Goal: Task Accomplishment & Management: Use online tool/utility

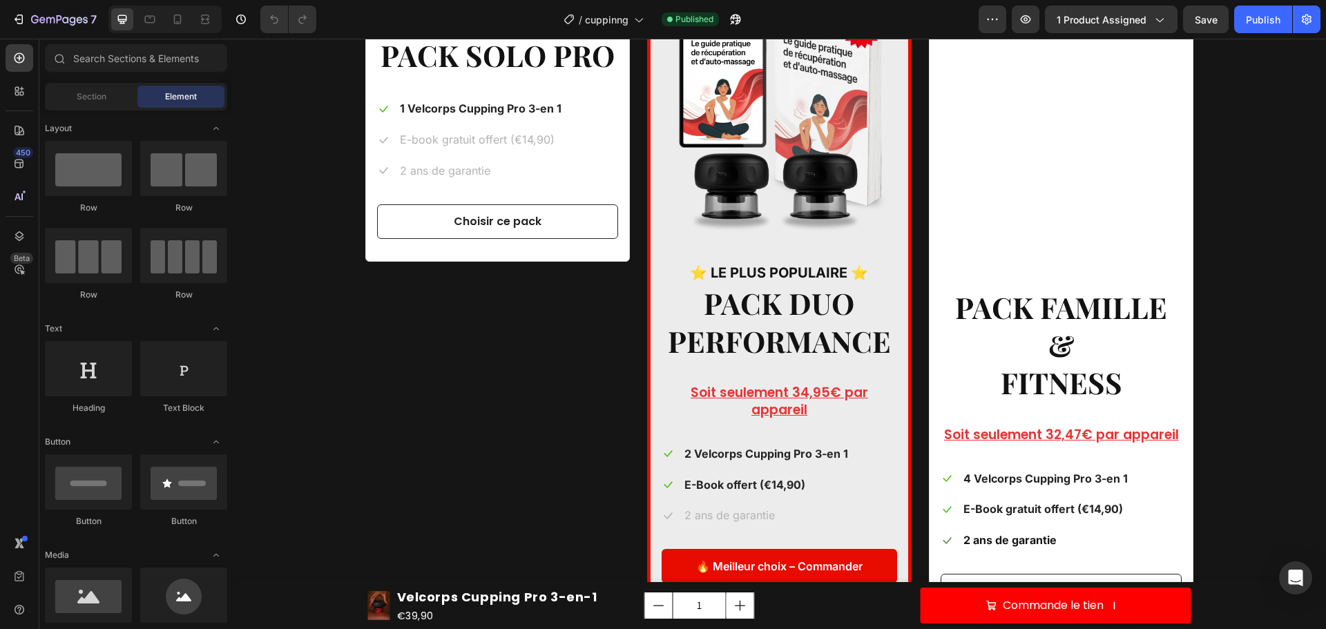
scroll to position [2625, 0]
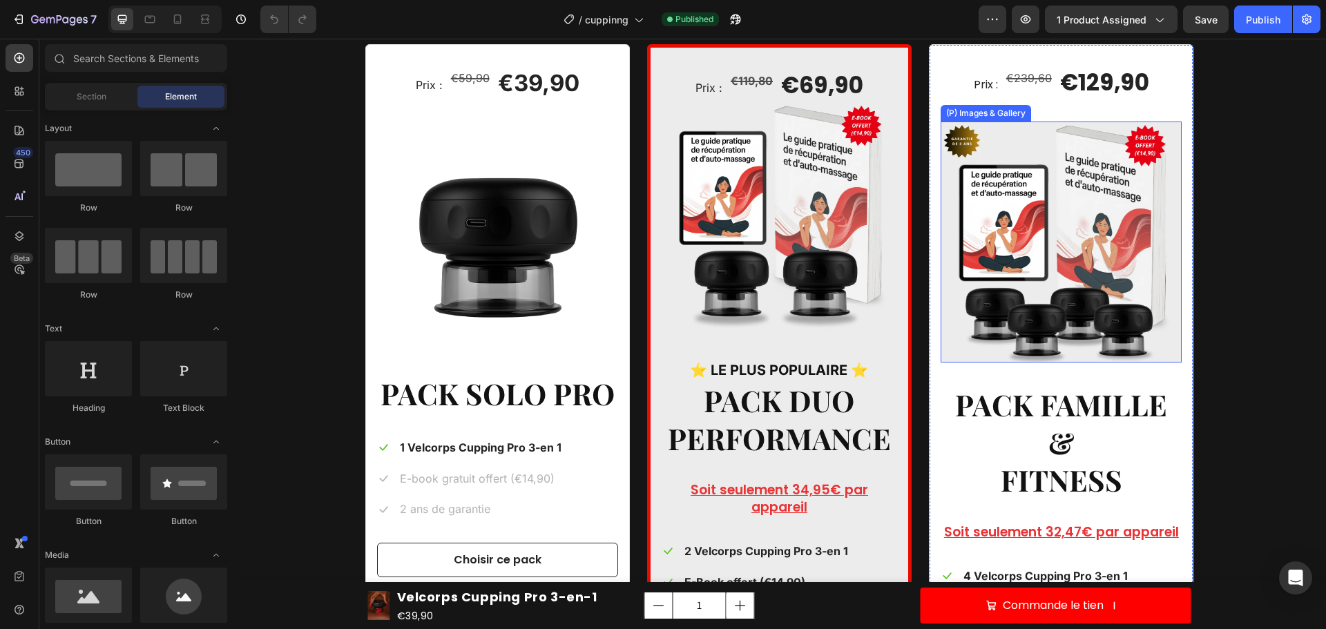
click at [902, 264] on div "Prix : Text block €119,80 Compare Price Compare Price €69,90 (P) Price (P) Pric…" at bounding box center [779, 375] width 264 height 662
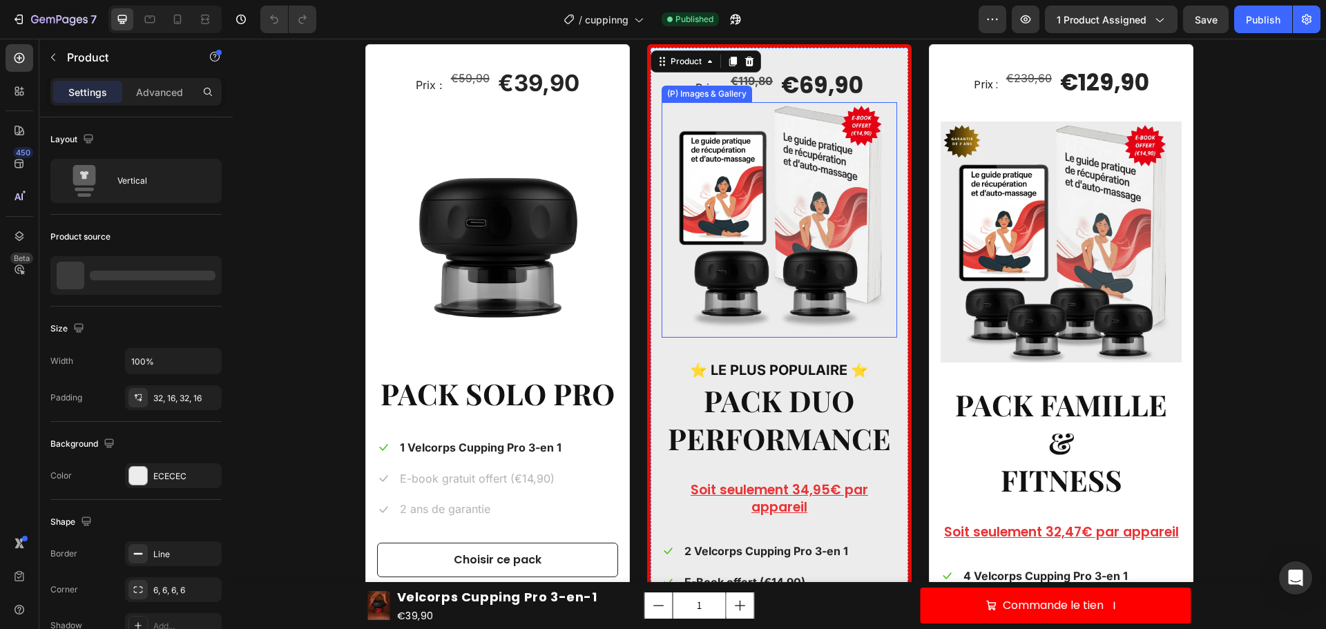
click at [813, 244] on img at bounding box center [778, 219] width 235 height 235
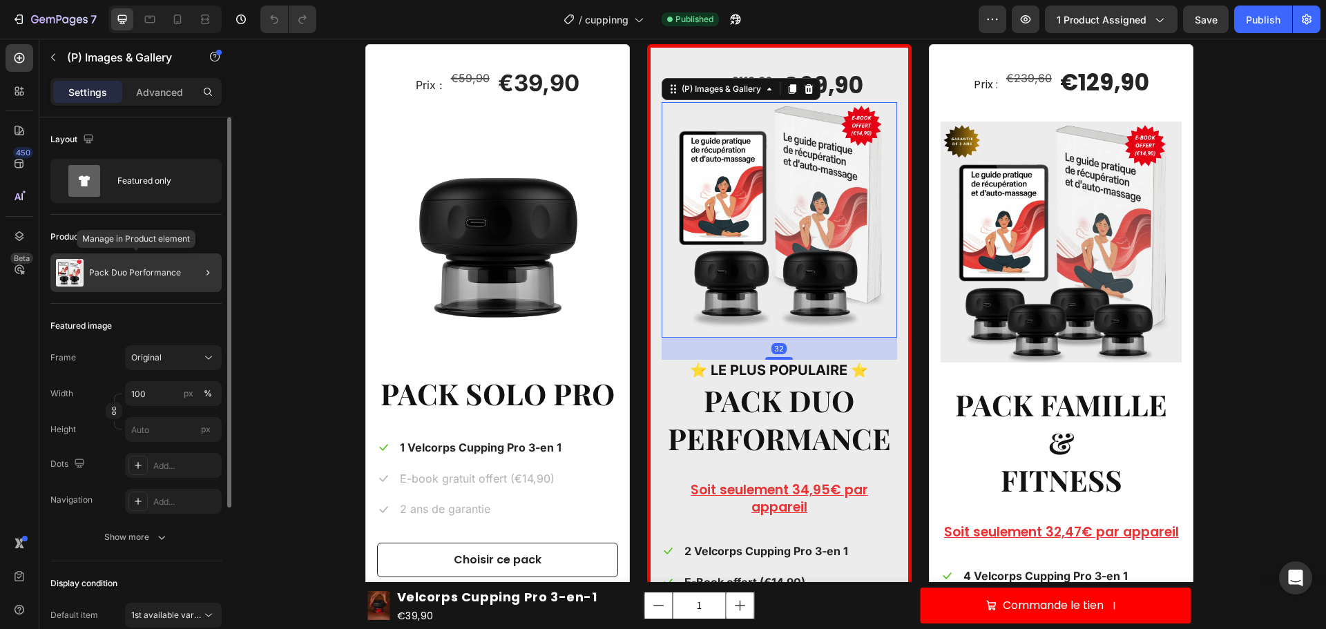
click at [111, 266] on div "Pack Duo Performance" at bounding box center [135, 272] width 171 height 39
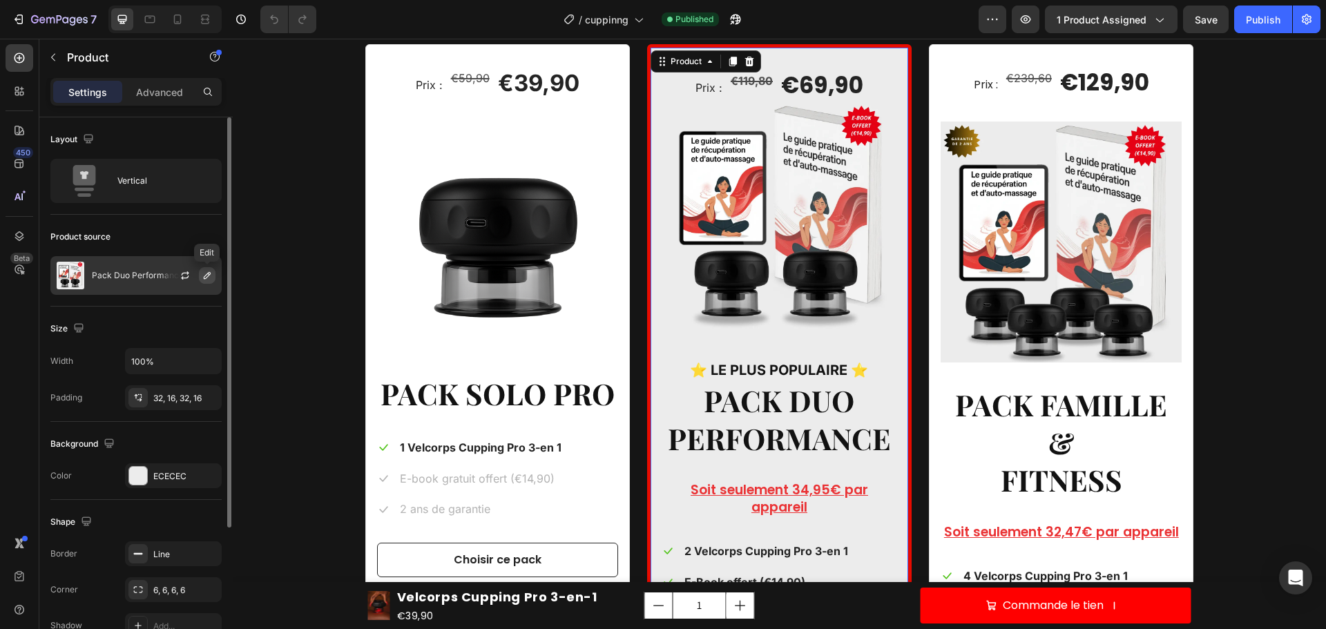
click at [200, 275] on button "button" at bounding box center [207, 275] width 17 height 17
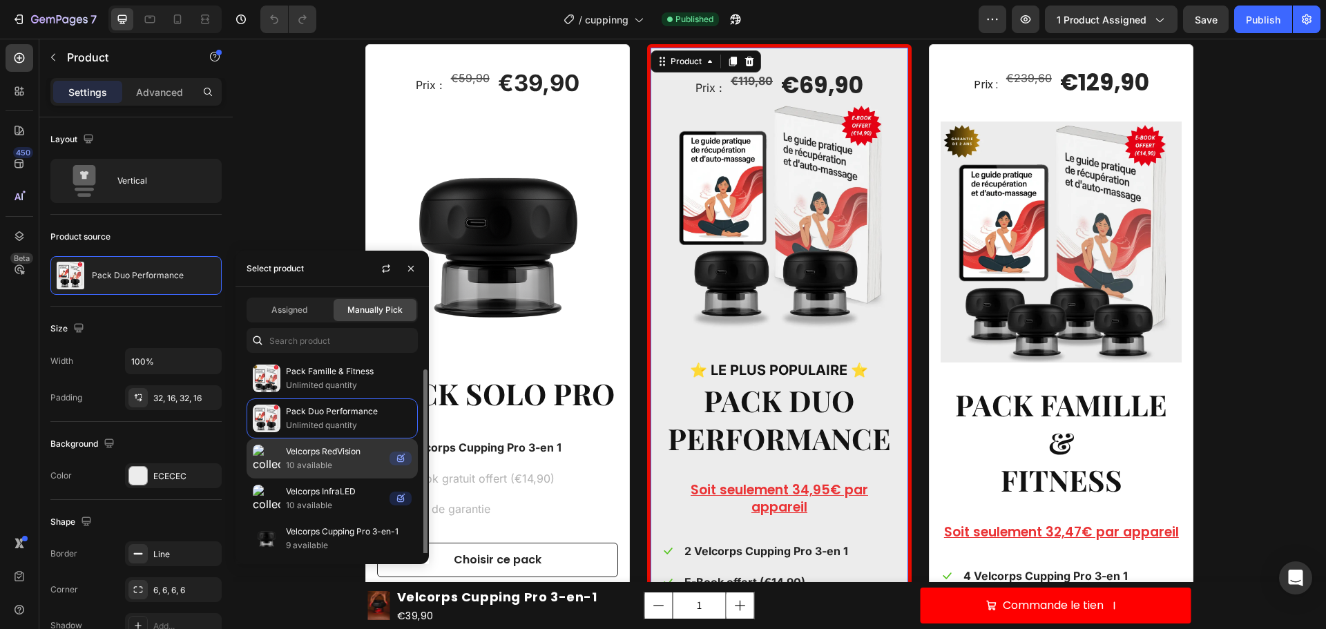
scroll to position [6, 0]
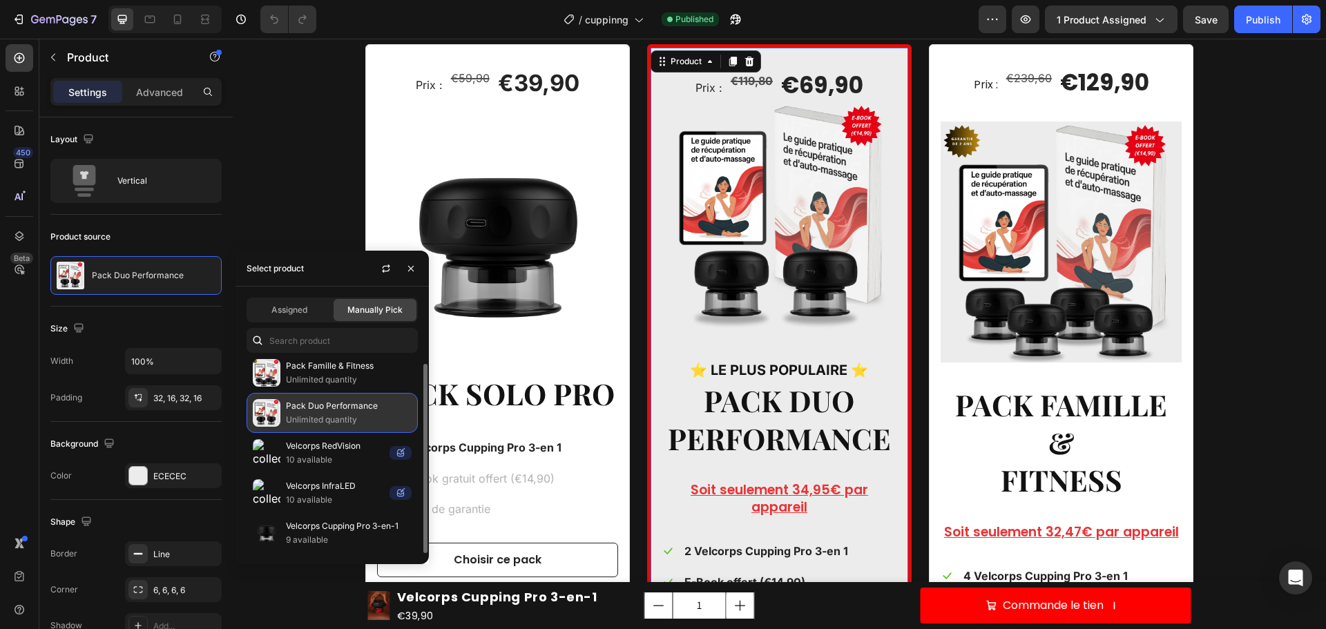
click at [341, 417] on p "Unlimited quantity" at bounding box center [349, 420] width 126 height 14
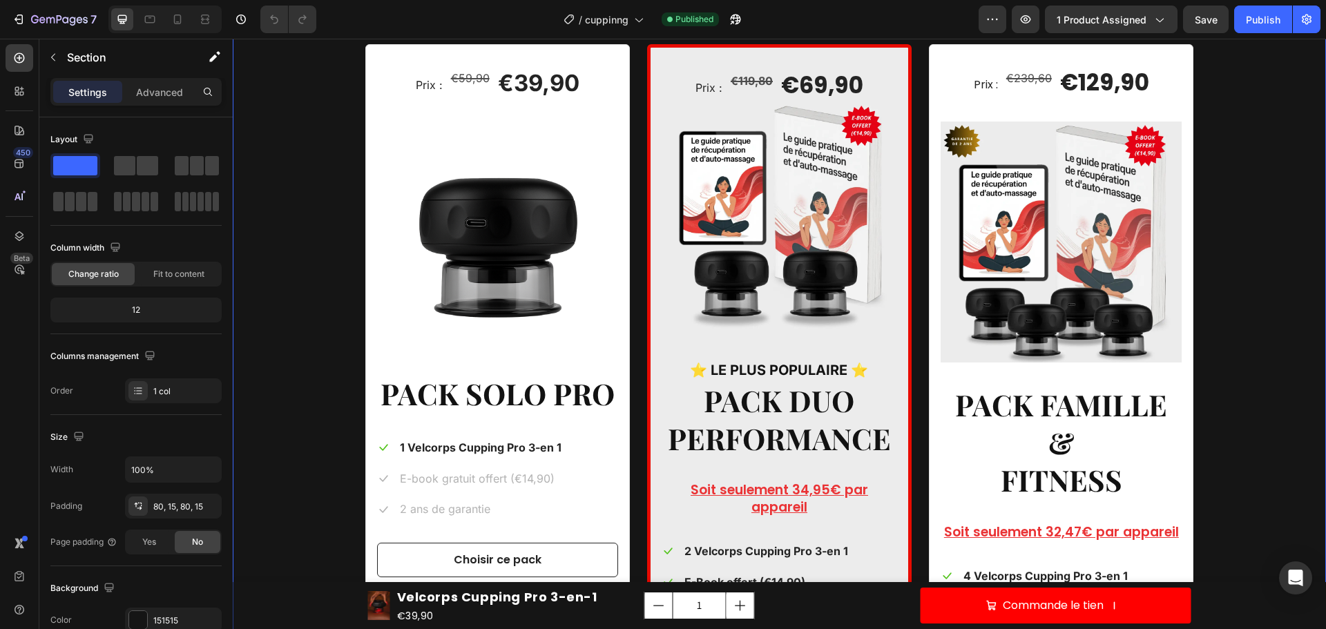
click at [303, 175] on div "Prix : Text block €59,90 Compare Price Compare Price €39,90 (P) Price (P) Price…" at bounding box center [779, 397] width 1072 height 706
click at [1272, 16] on div "Publish" at bounding box center [1262, 19] width 35 height 14
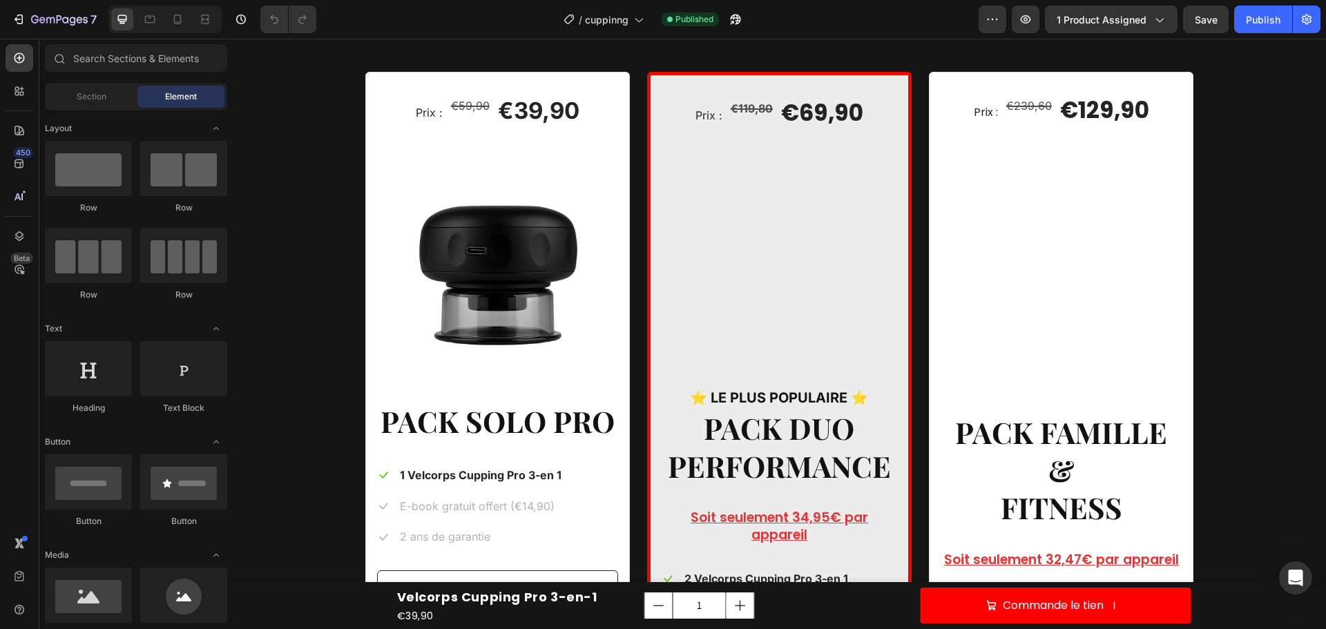
scroll to position [2694, 0]
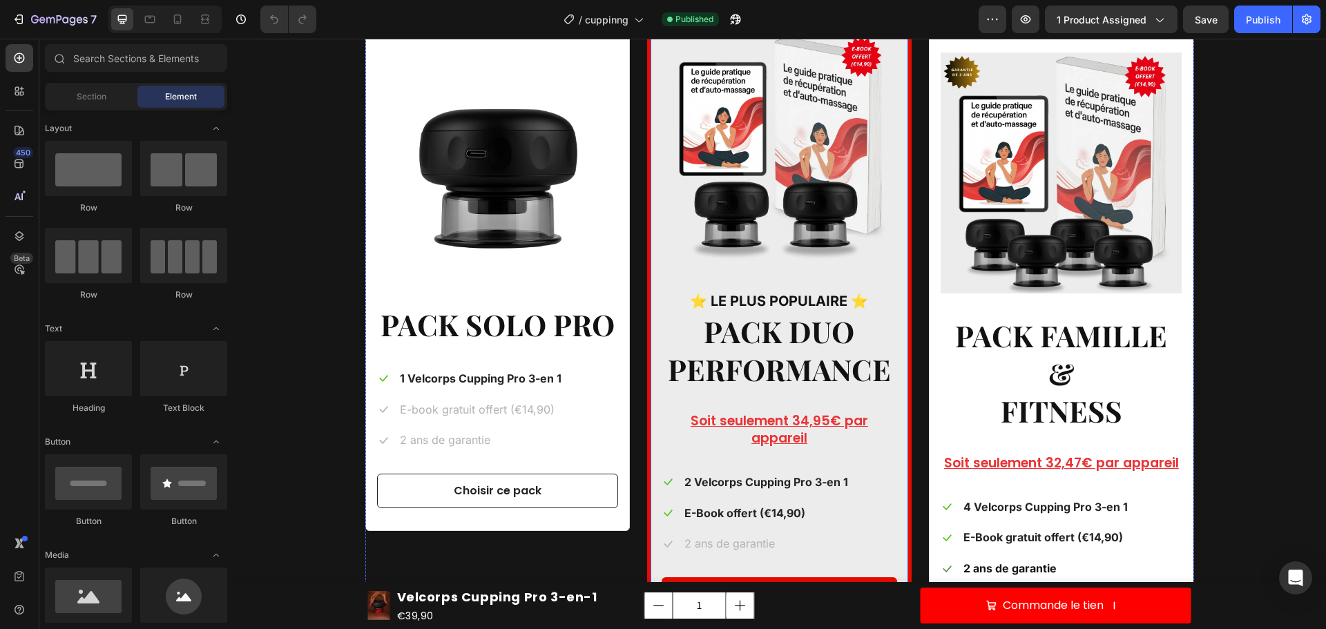
click at [806, 313] on h2 "PACK DUO PERFORMANCE" at bounding box center [778, 350] width 235 height 78
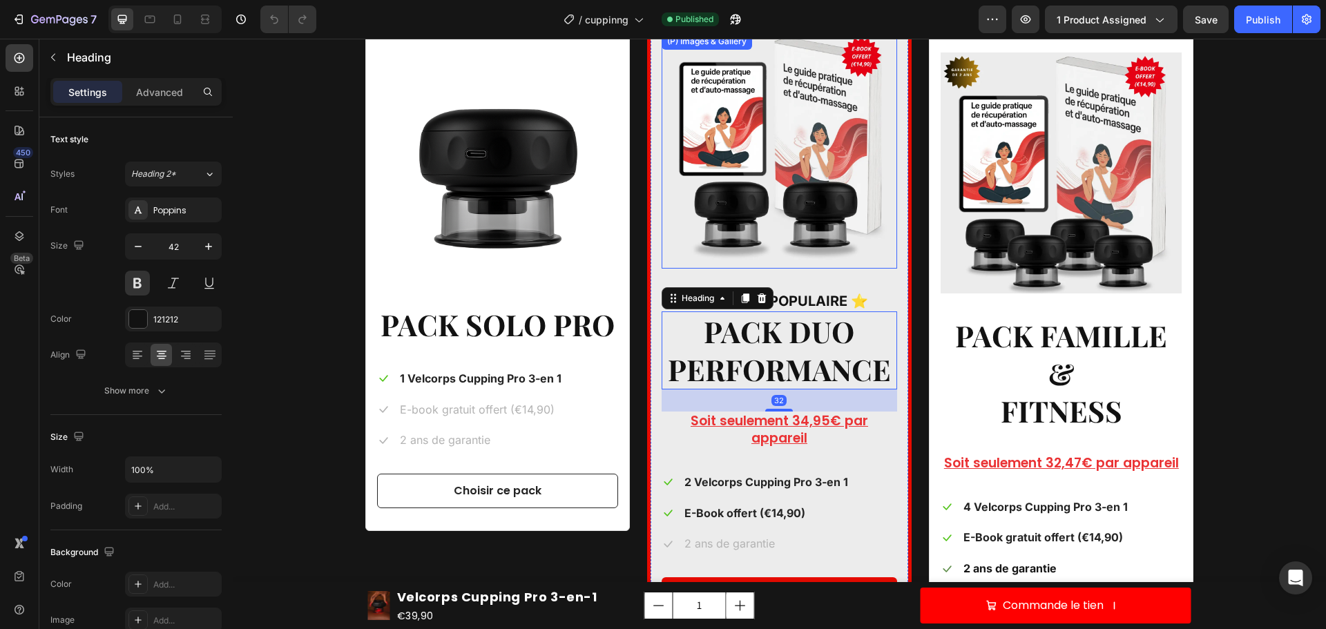
click at [825, 242] on img at bounding box center [778, 150] width 235 height 235
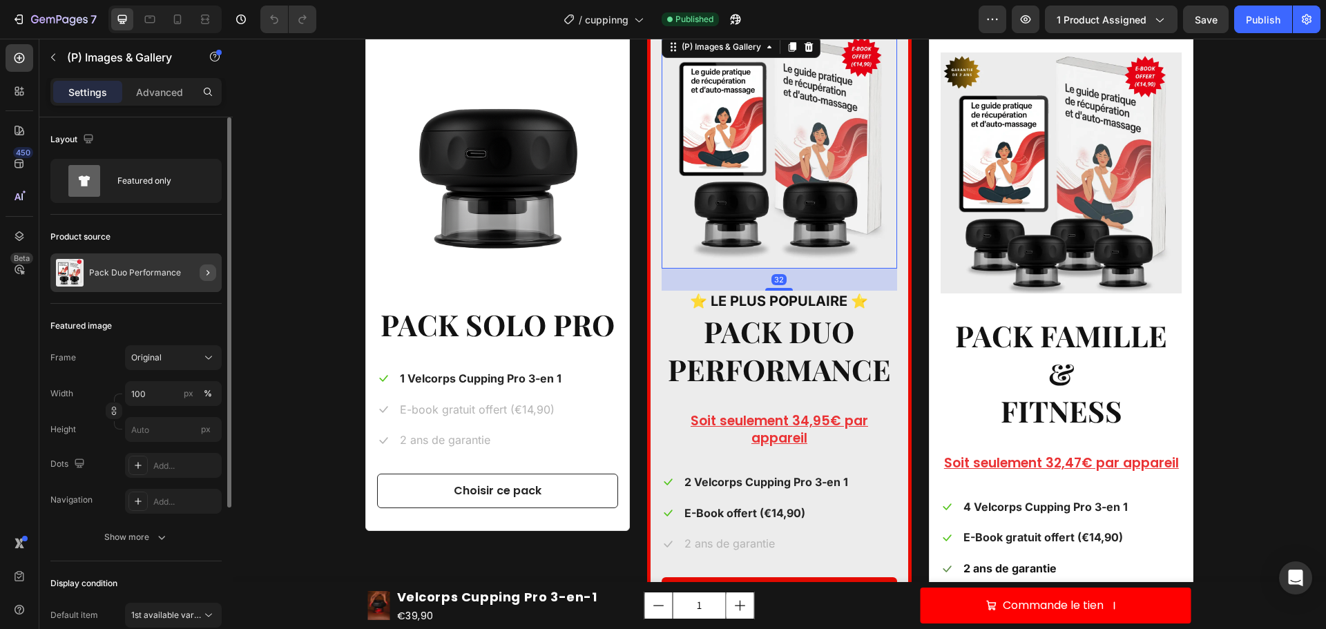
click at [203, 273] on icon "button" at bounding box center [207, 272] width 11 height 11
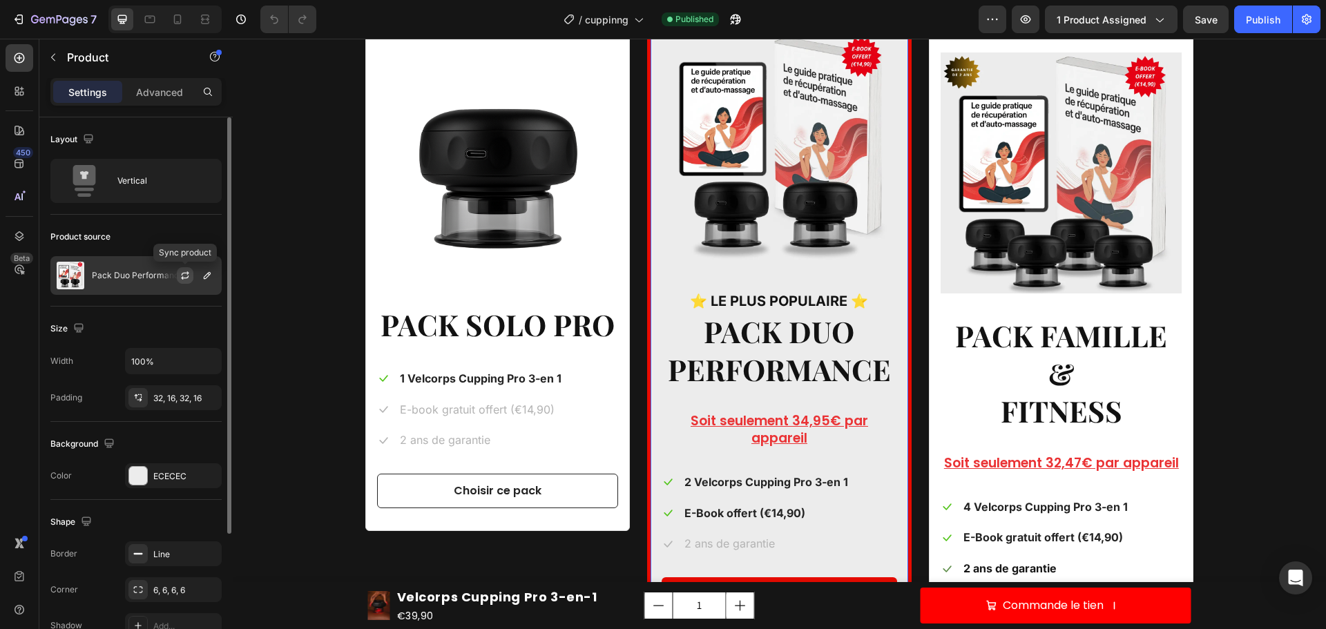
click at [193, 276] on button "button" at bounding box center [185, 275] width 17 height 17
click at [208, 277] on icon "button" at bounding box center [207, 275] width 11 height 11
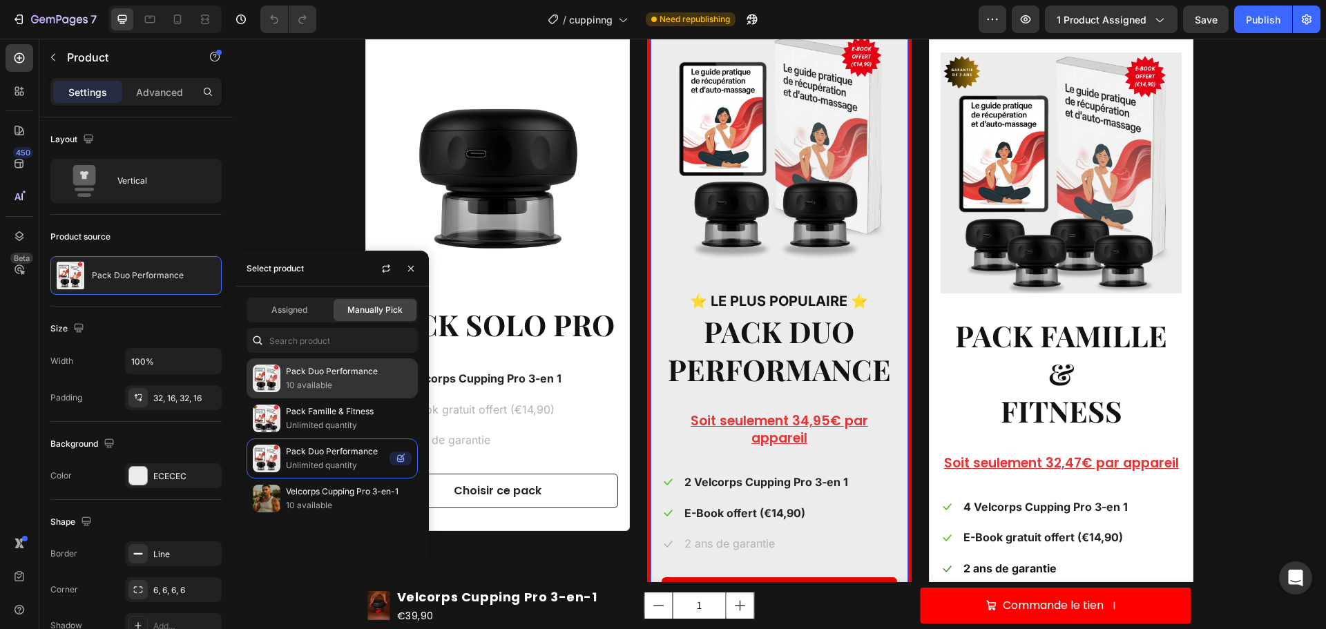
click at [341, 380] on p "10 available" at bounding box center [349, 385] width 126 height 14
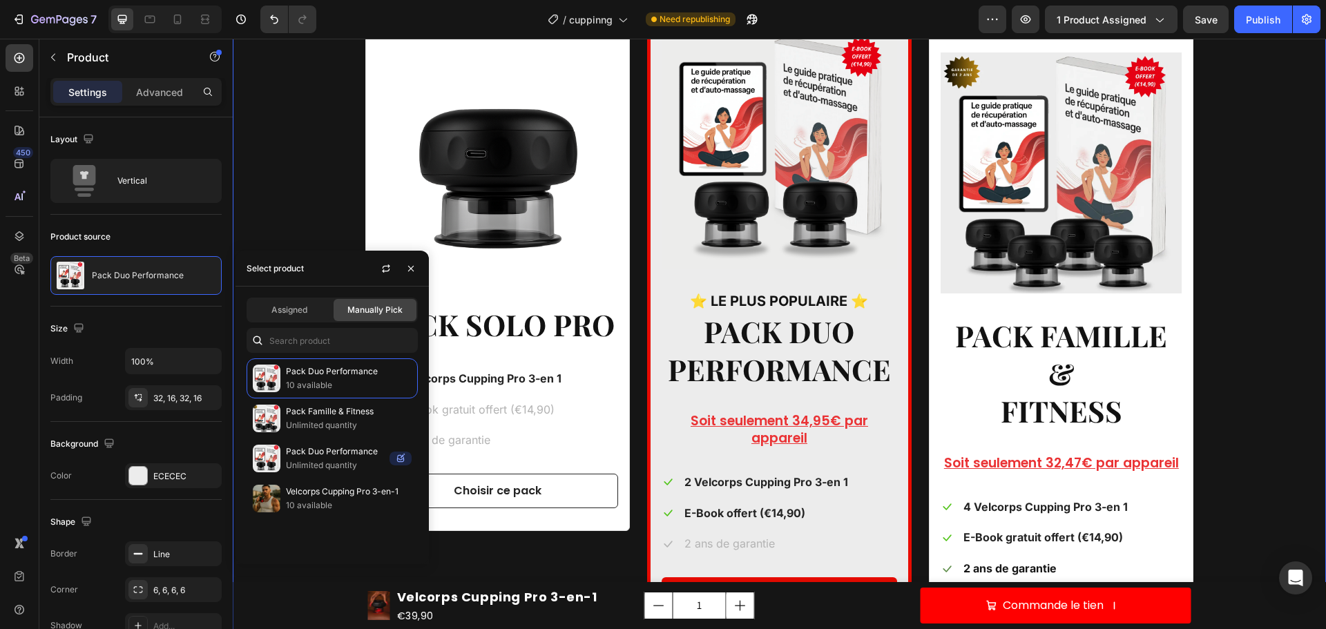
click at [288, 200] on div "Prix : Text block €59,90 Compare Price Compare Price €39,90 (P) Price (P) Price…" at bounding box center [779, 328] width 1072 height 706
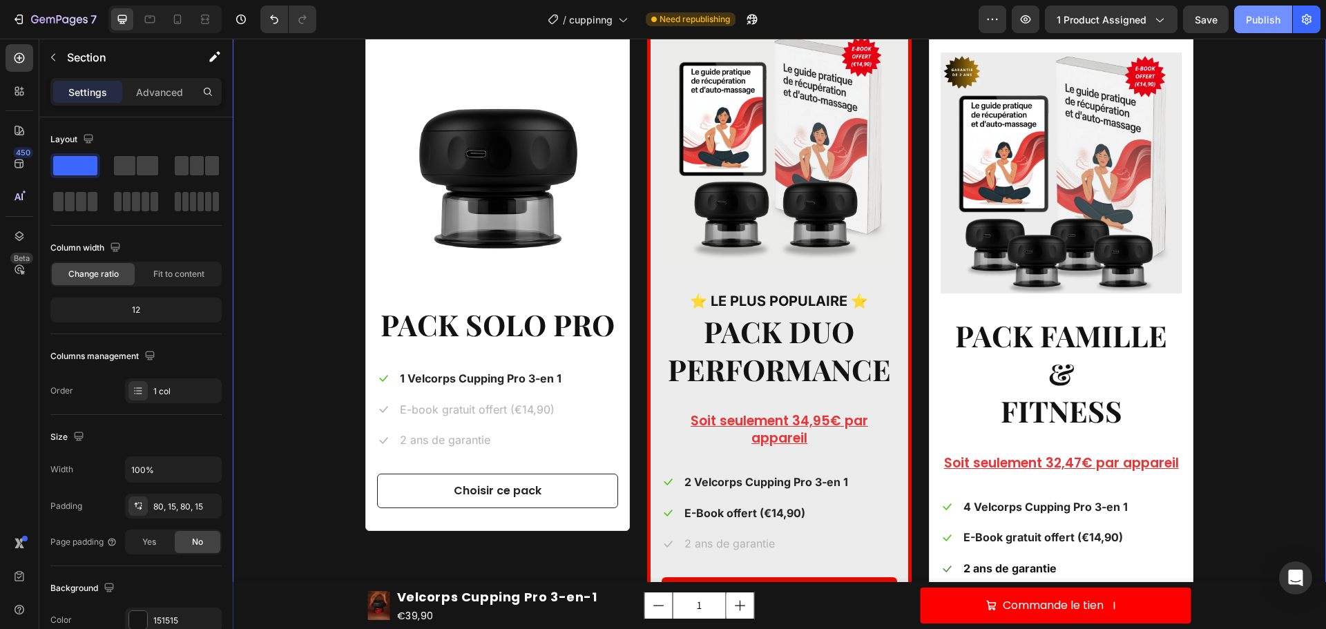
click at [1261, 16] on div "Publish" at bounding box center [1262, 19] width 35 height 14
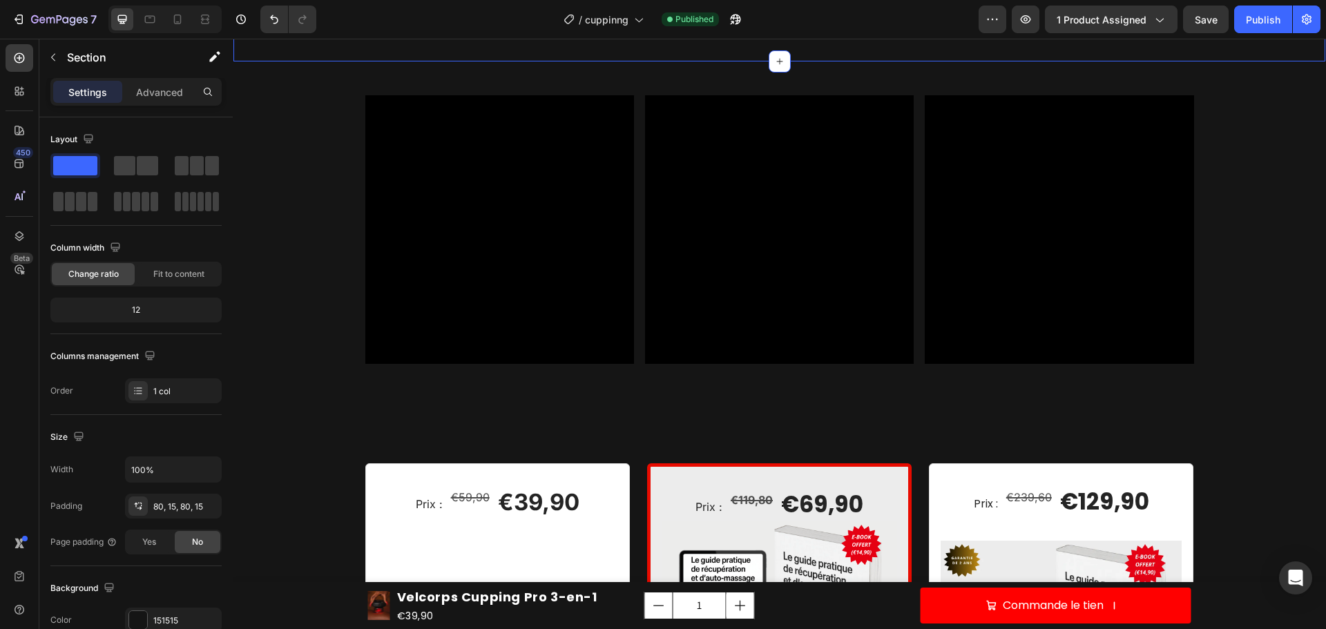
scroll to position [2418, 0]
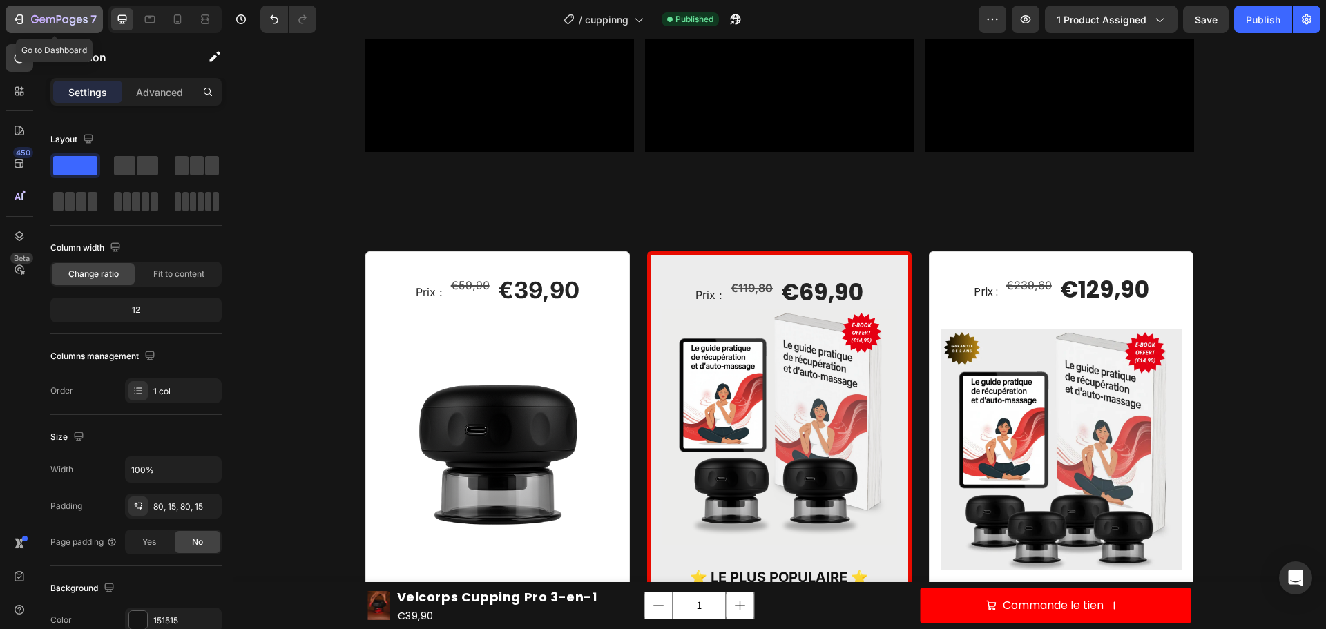
click at [45, 18] on icon "button" at bounding box center [59, 20] width 57 height 12
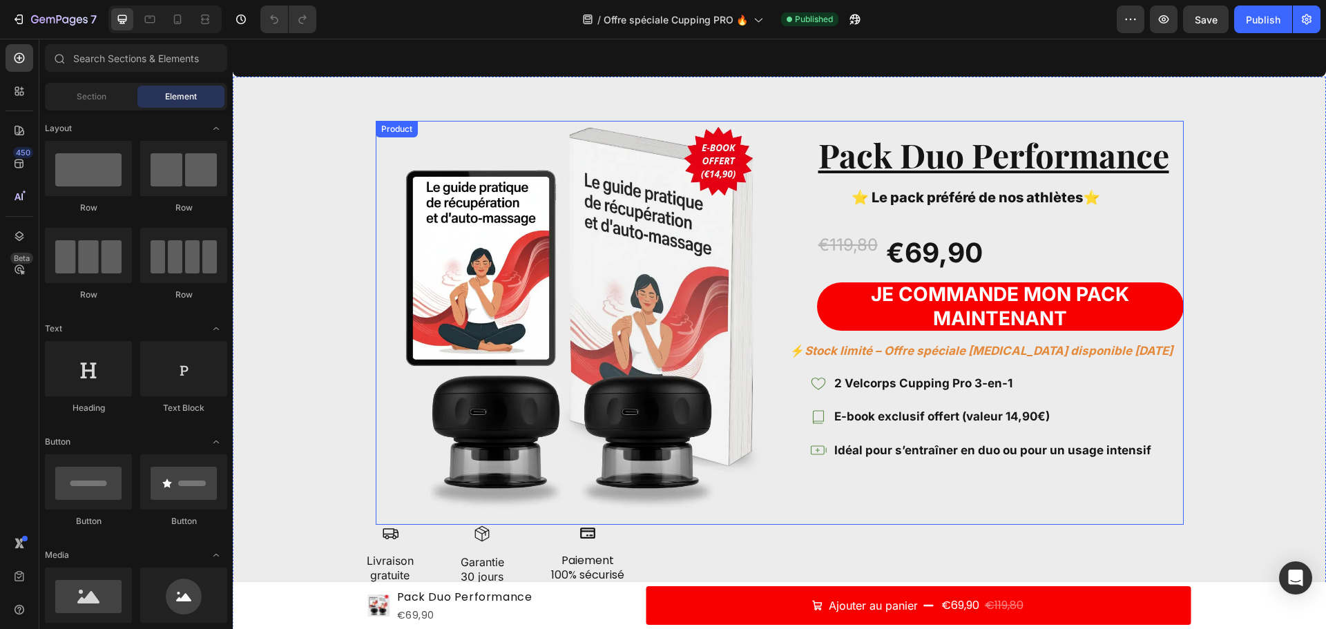
scroll to position [2623, 0]
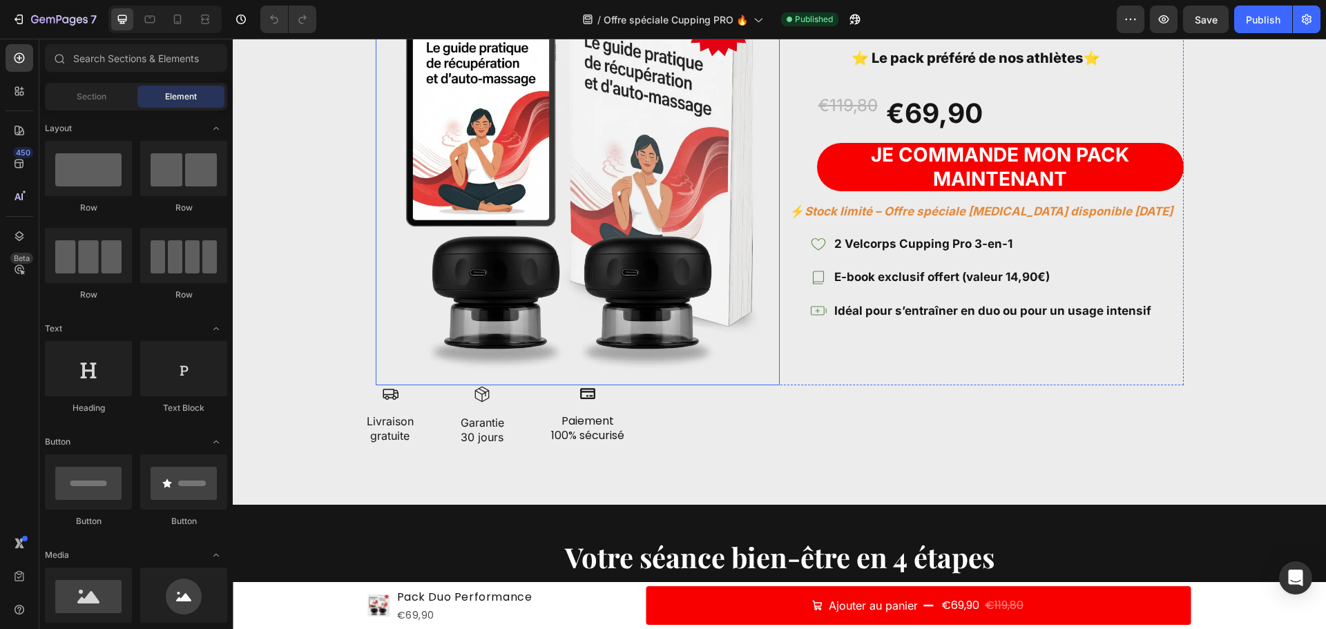
click at [615, 191] on img at bounding box center [578, 183] width 404 height 404
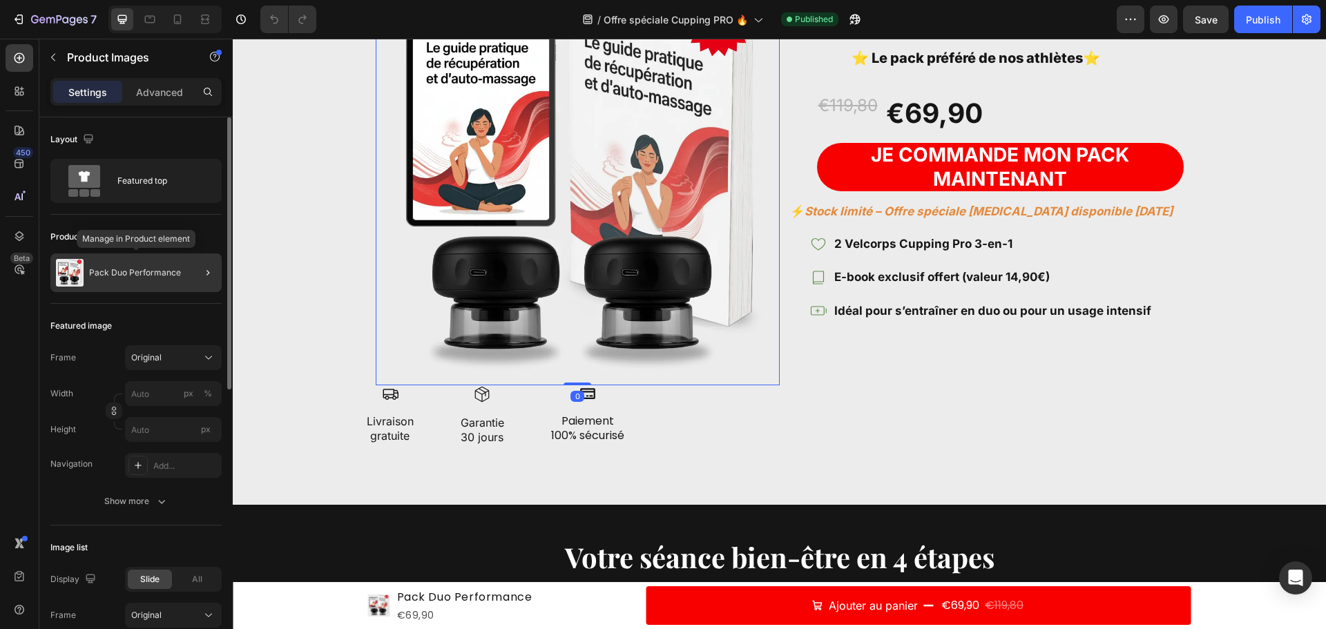
click at [138, 272] on p "Pack Duo Performance" at bounding box center [135, 273] width 92 height 10
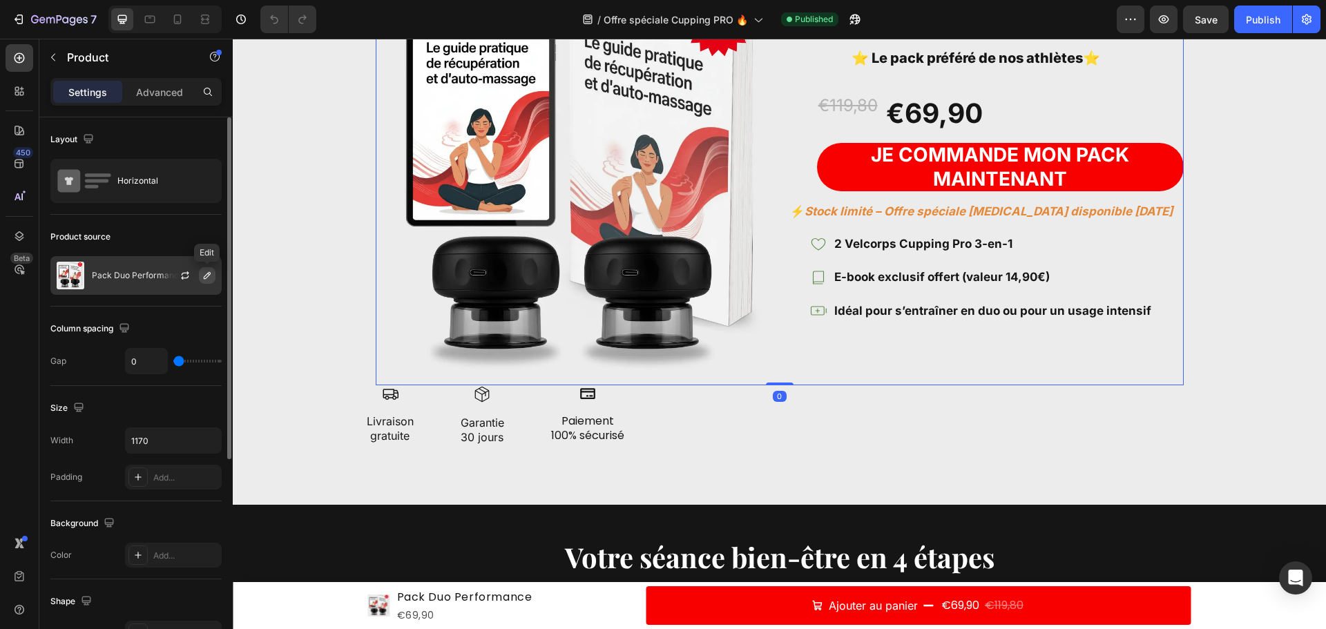
click at [204, 280] on icon "button" at bounding box center [207, 275] width 11 height 11
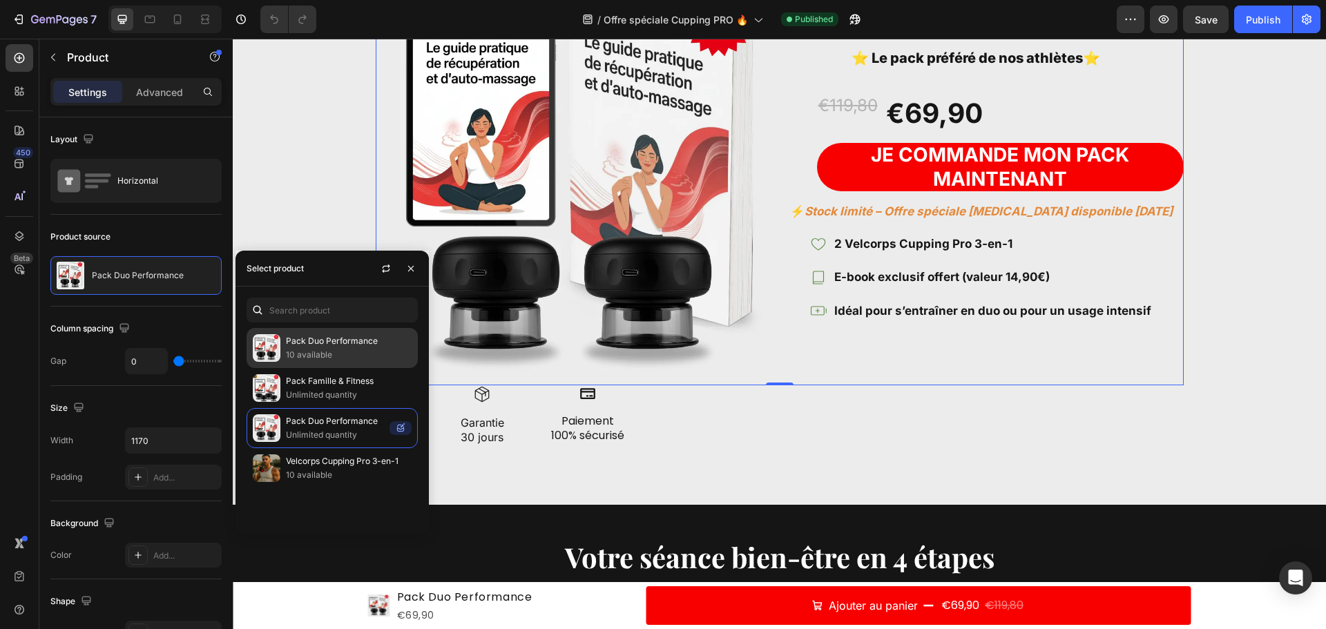
click at [363, 350] on p "10 available" at bounding box center [349, 355] width 126 height 14
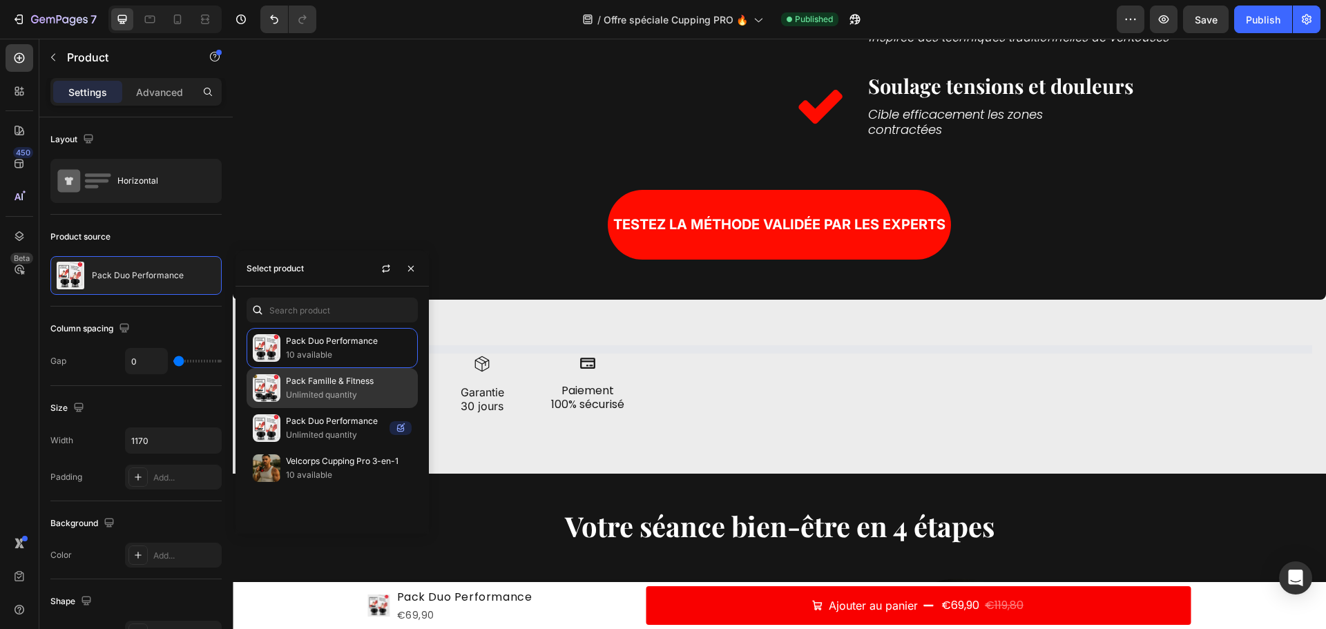
scroll to position [2731, 0]
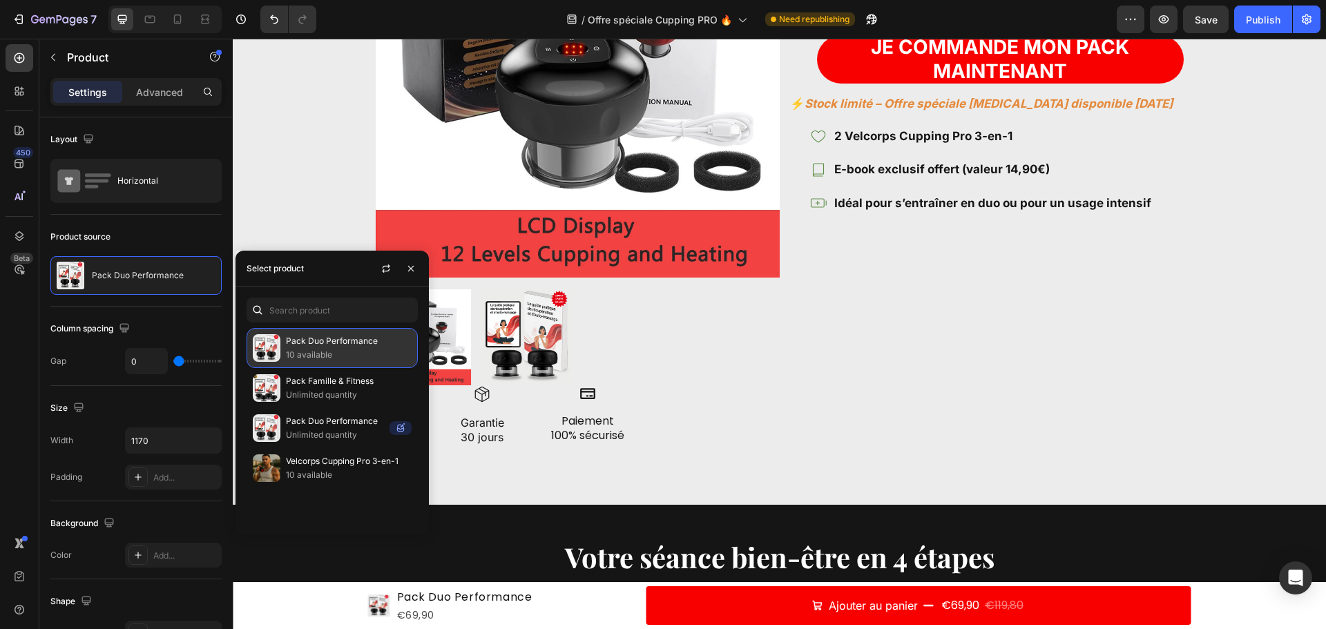
click at [369, 349] on p "10 available" at bounding box center [349, 355] width 126 height 14
click at [537, 128] on img at bounding box center [578, 76] width 404 height 404
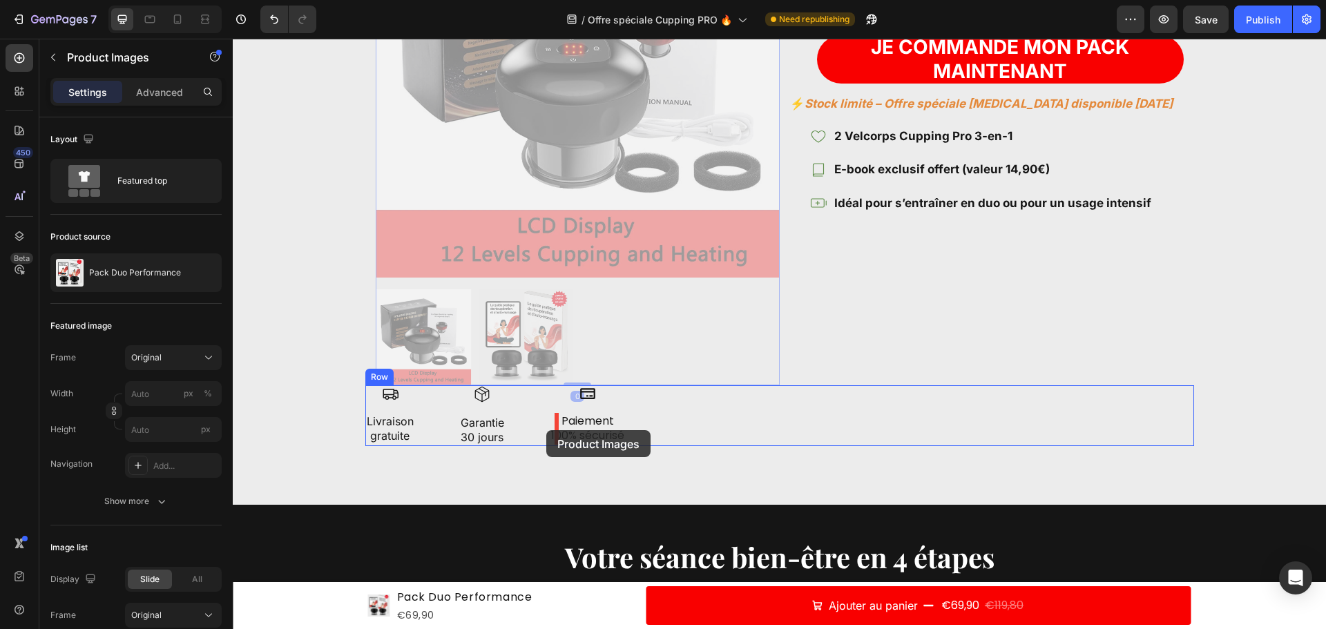
click at [553, 436] on div at bounding box center [779, 309] width 1093 height 6003
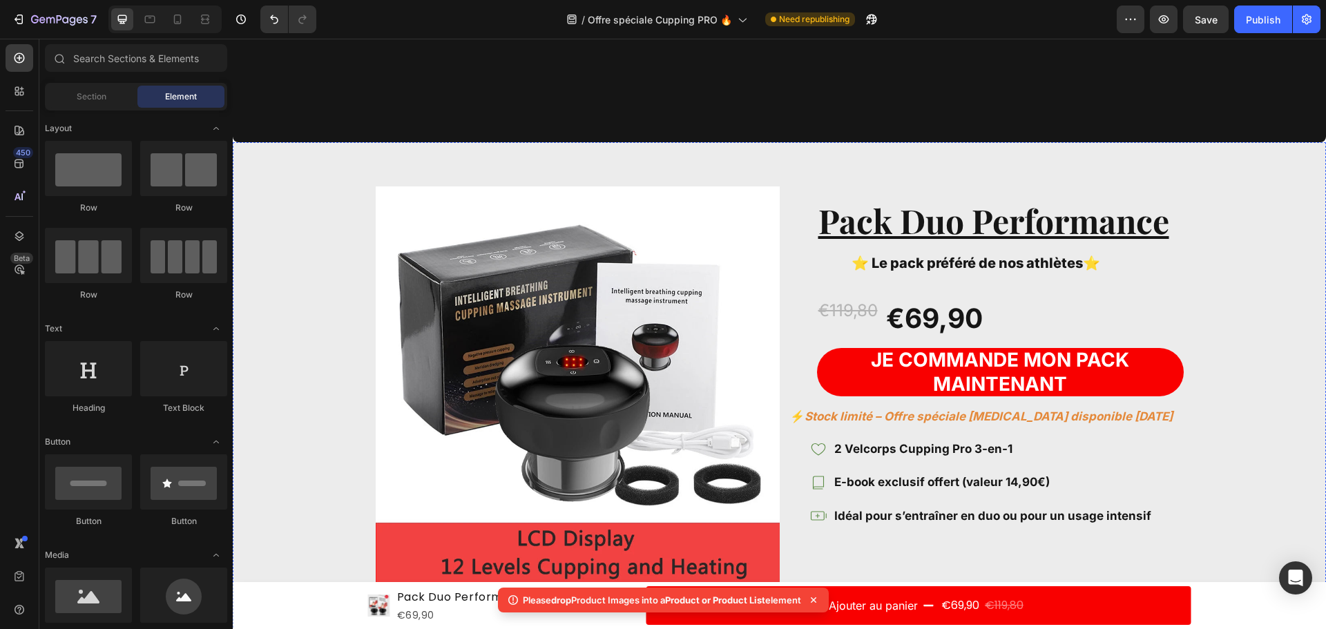
scroll to position [2386, 0]
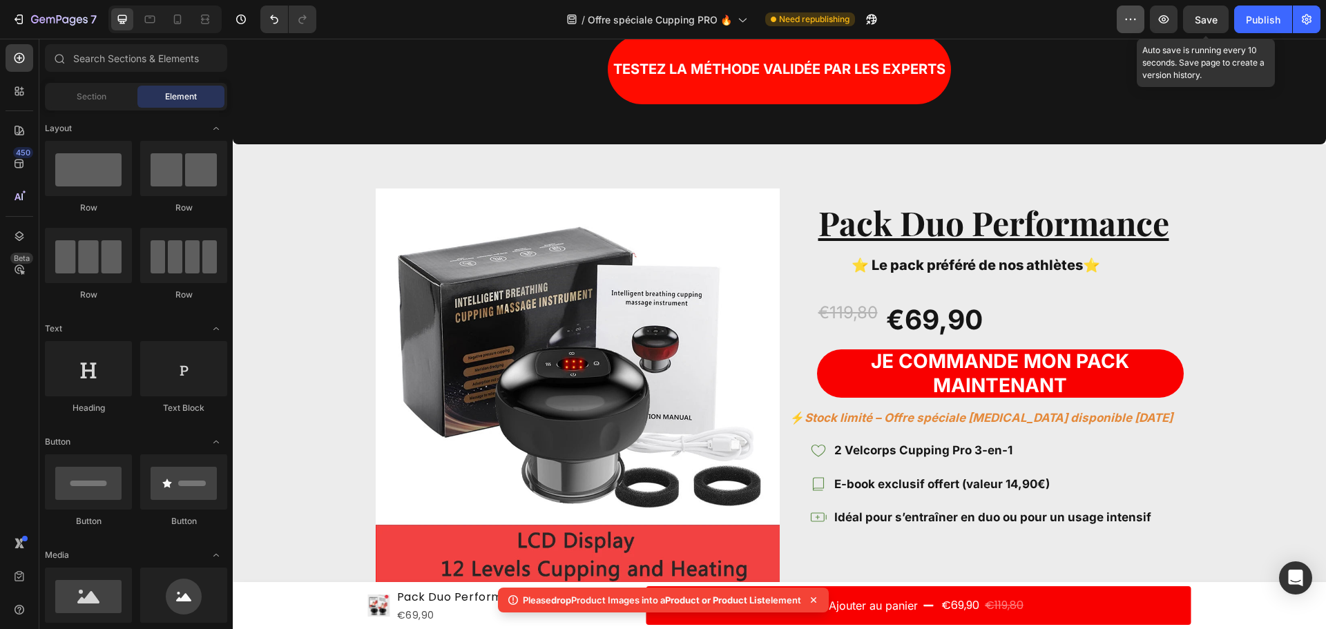
drag, startPoint x: 1196, startPoint y: 19, endPoint x: 1118, endPoint y: 25, distance: 77.5
click at [1197, 19] on span "Save" at bounding box center [1205, 20] width 23 height 12
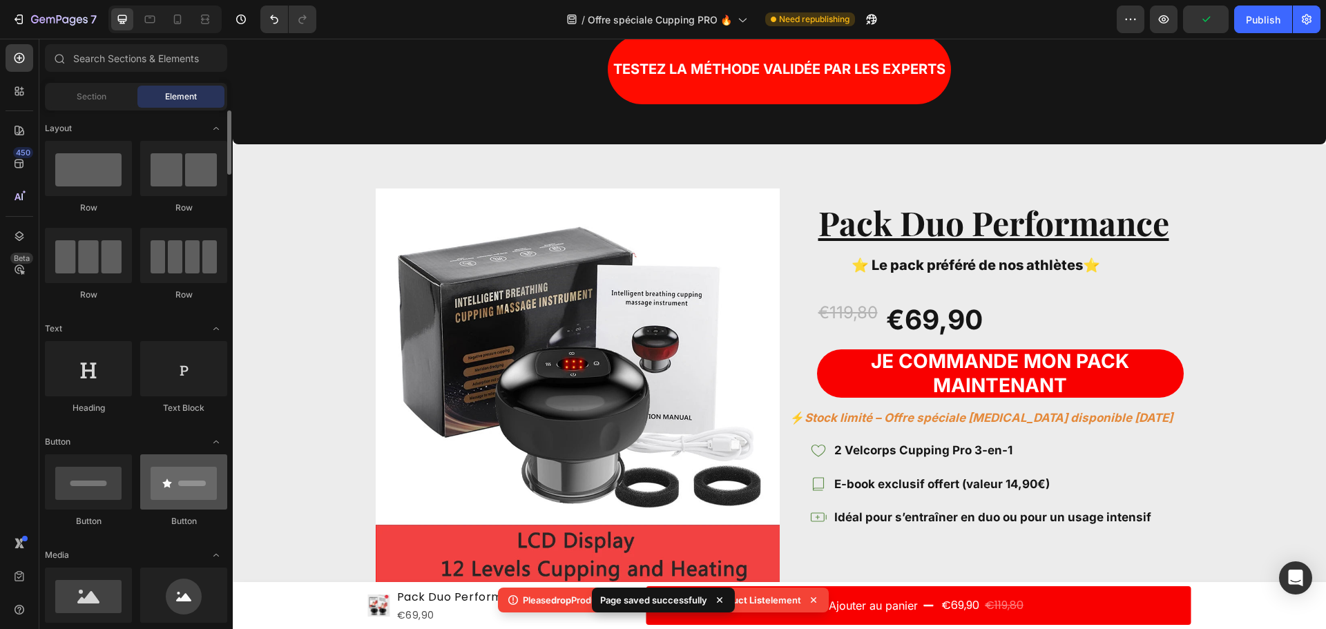
scroll to position [69, 0]
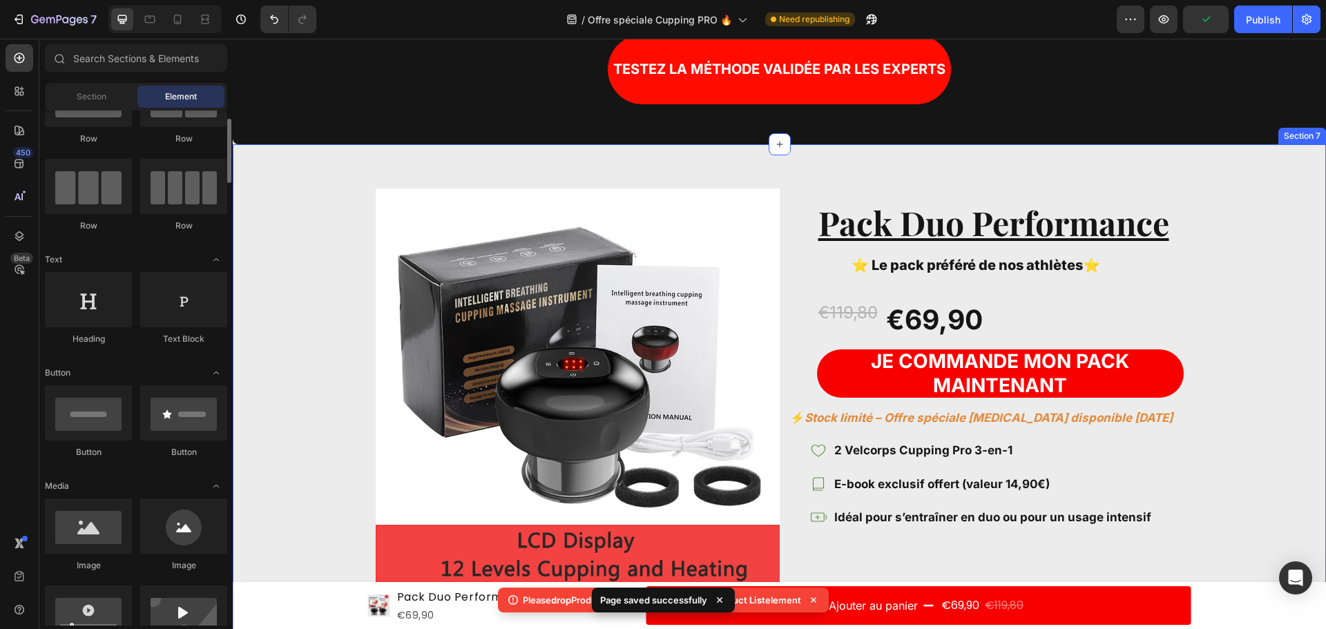
click at [508, 407] on img at bounding box center [578, 390] width 404 height 404
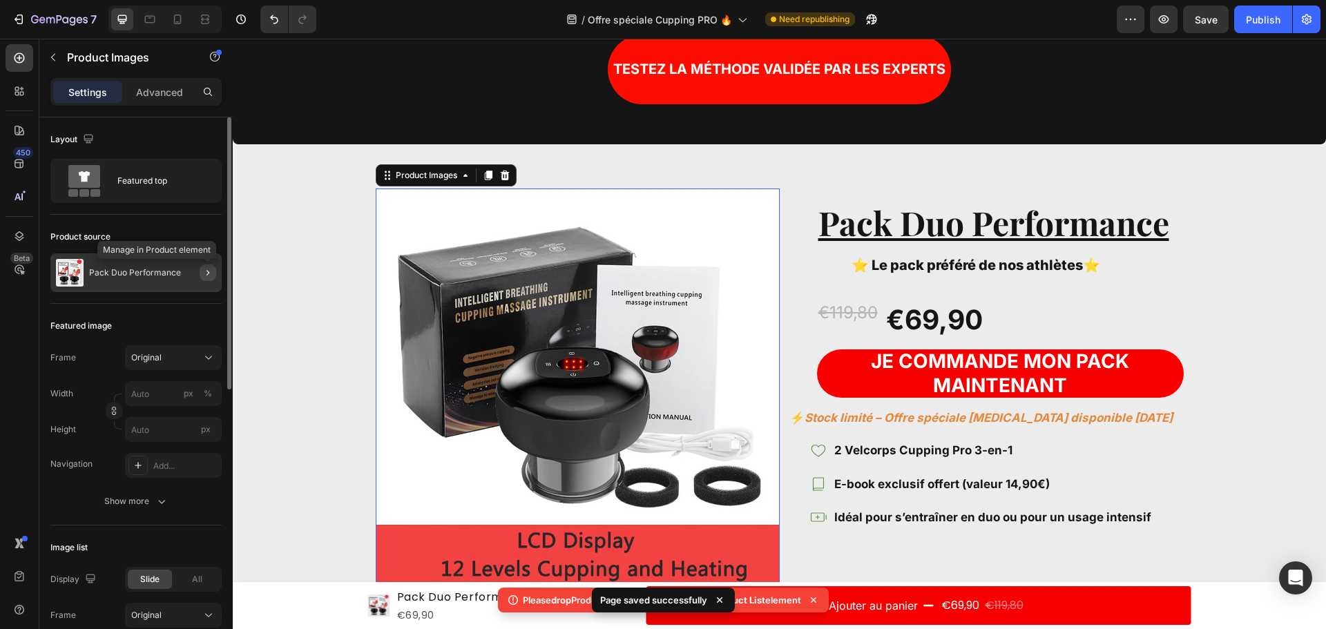
click at [206, 271] on icon "button" at bounding box center [207, 272] width 11 height 11
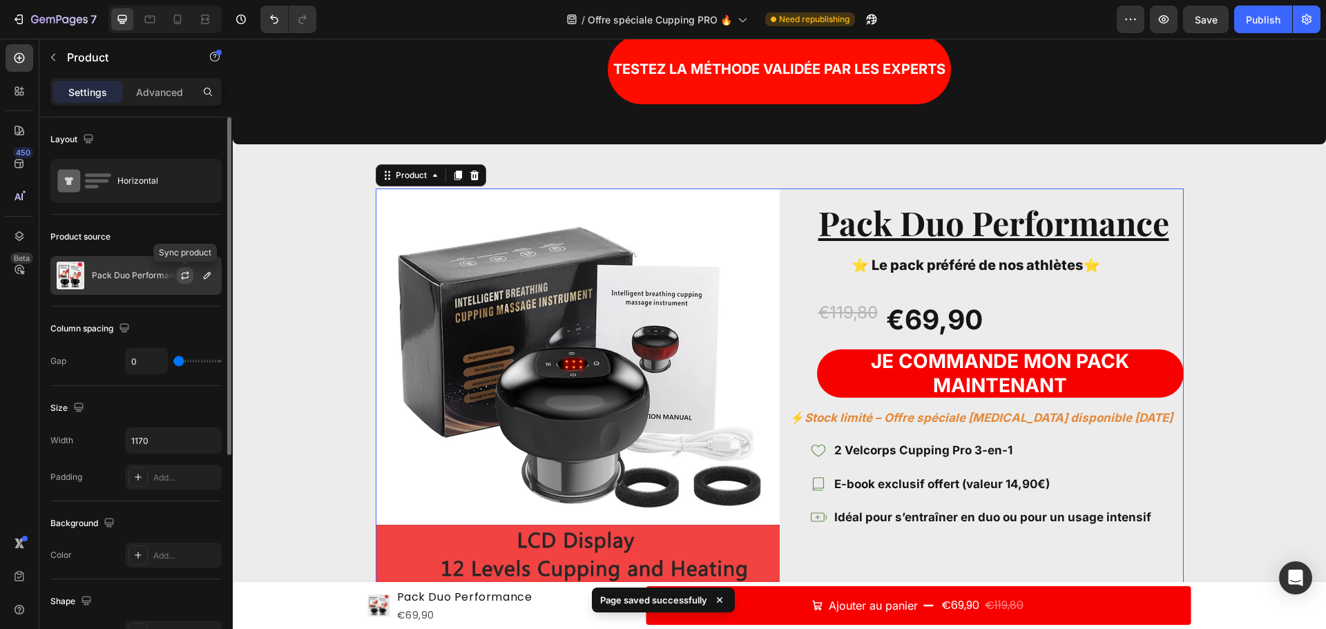
click at [188, 272] on icon "button" at bounding box center [186, 273] width 8 height 4
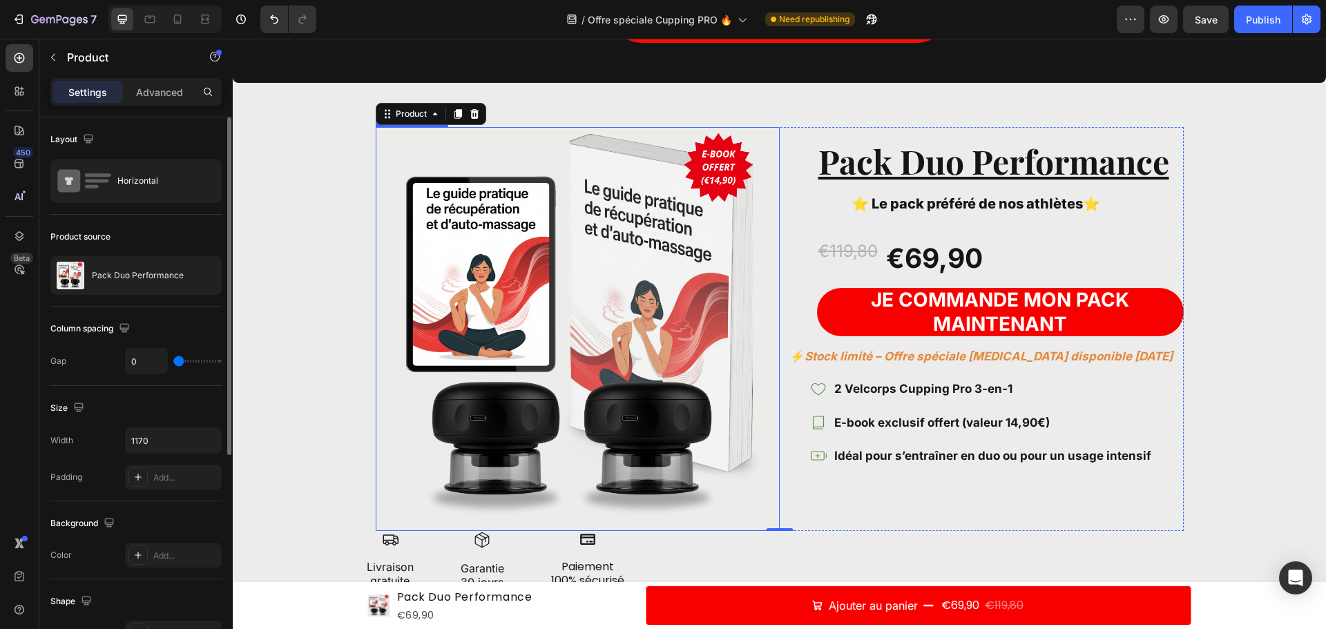
scroll to position [2662, 0]
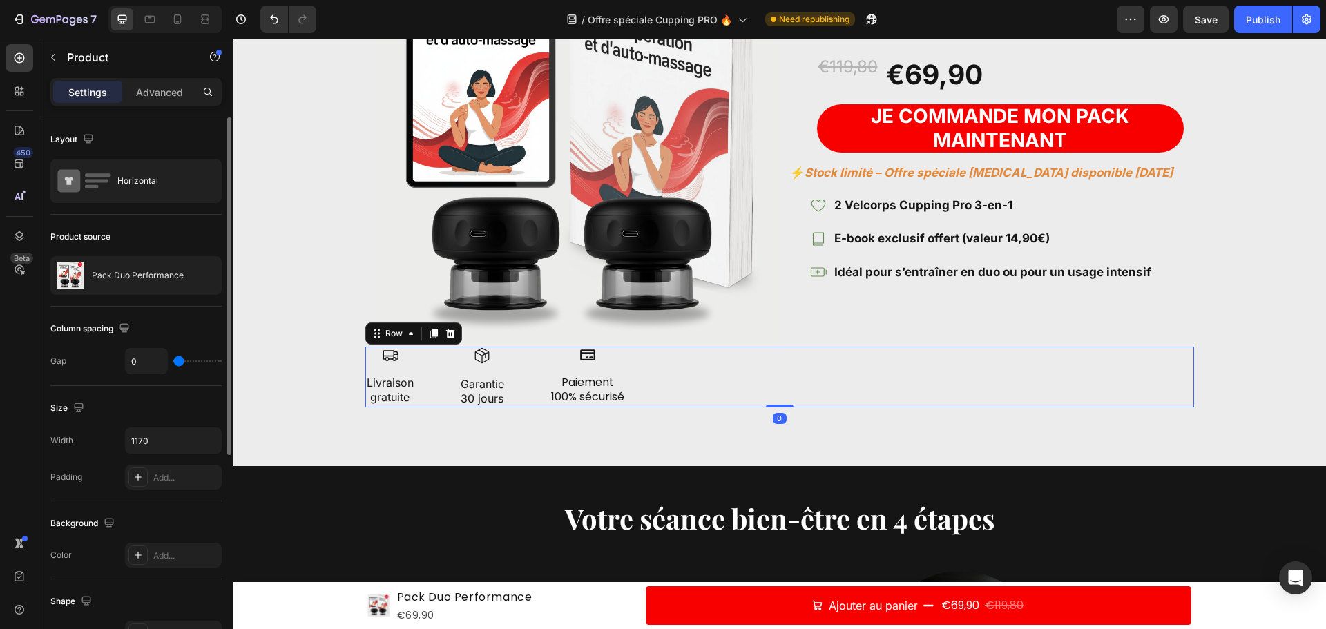
click at [672, 384] on div "Icon Livraison gratuite Text Block Icon Garantie 30 jours Text Block Icon Paiem…" at bounding box center [779, 377] width 828 height 61
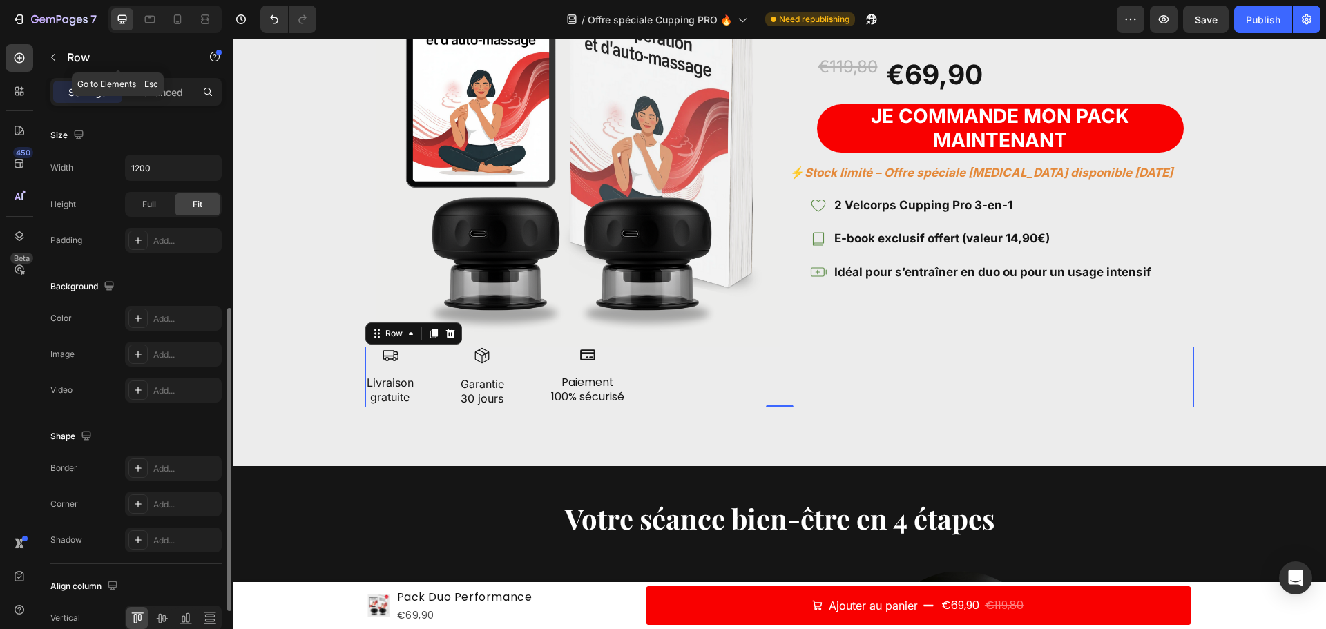
scroll to position [449, 0]
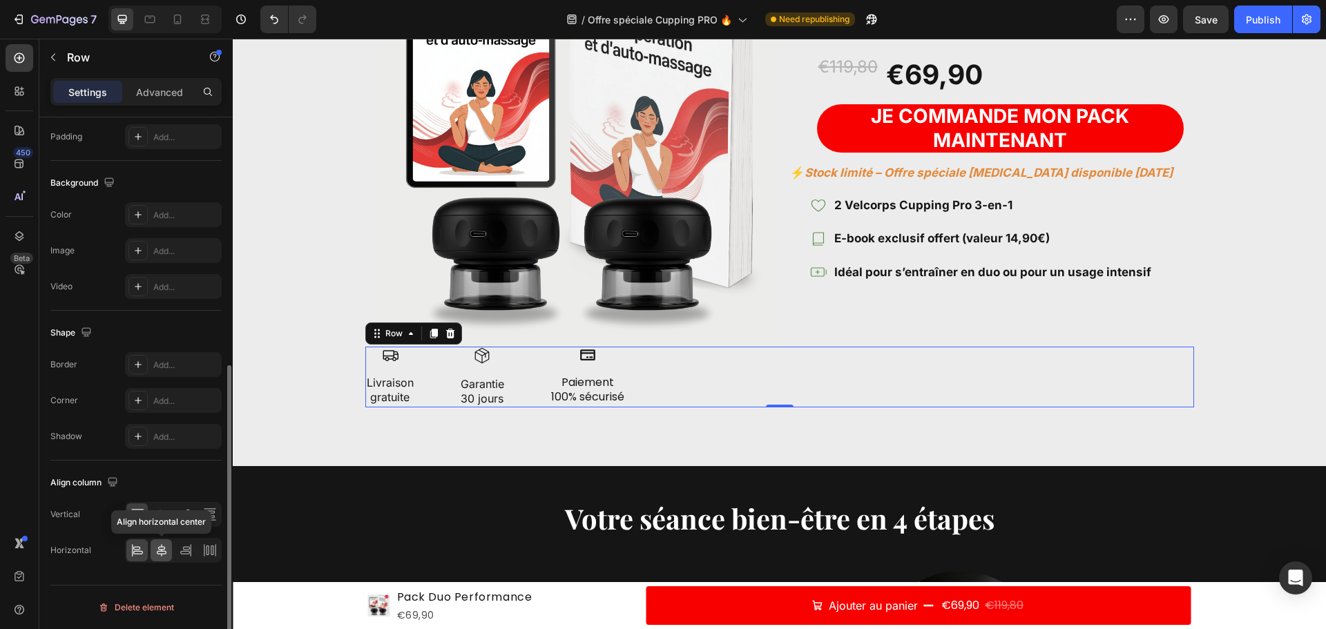
click at [160, 541] on div at bounding box center [161, 550] width 21 height 22
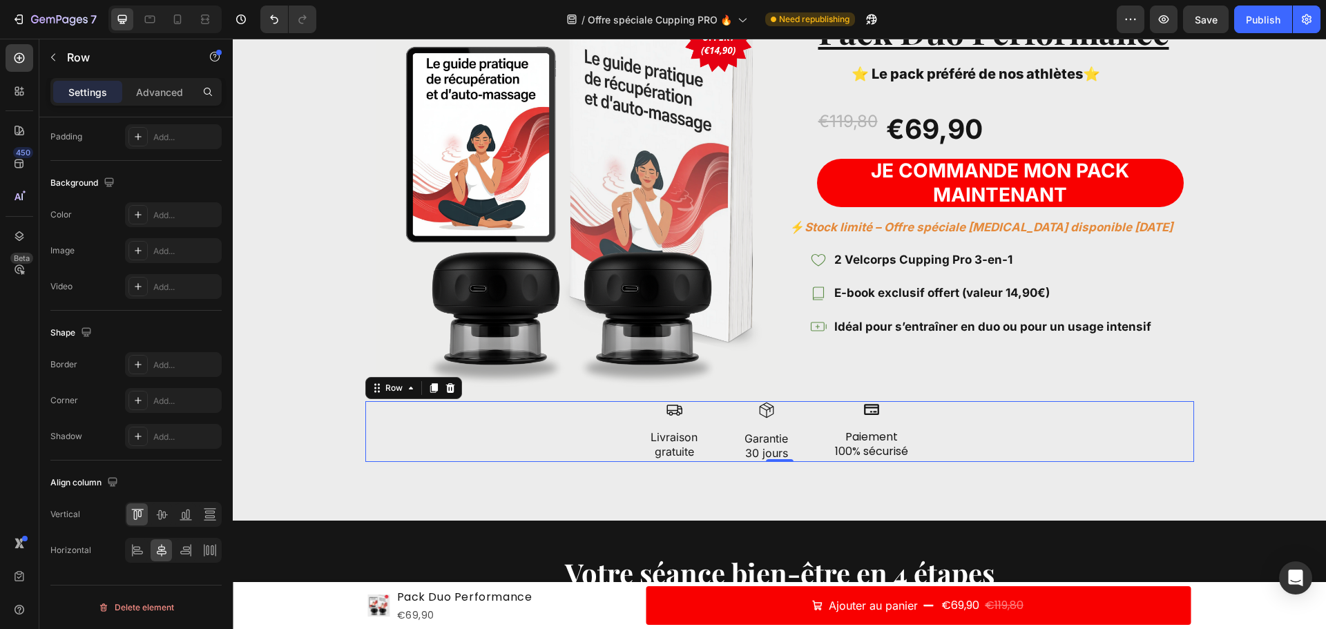
scroll to position [2524, 0]
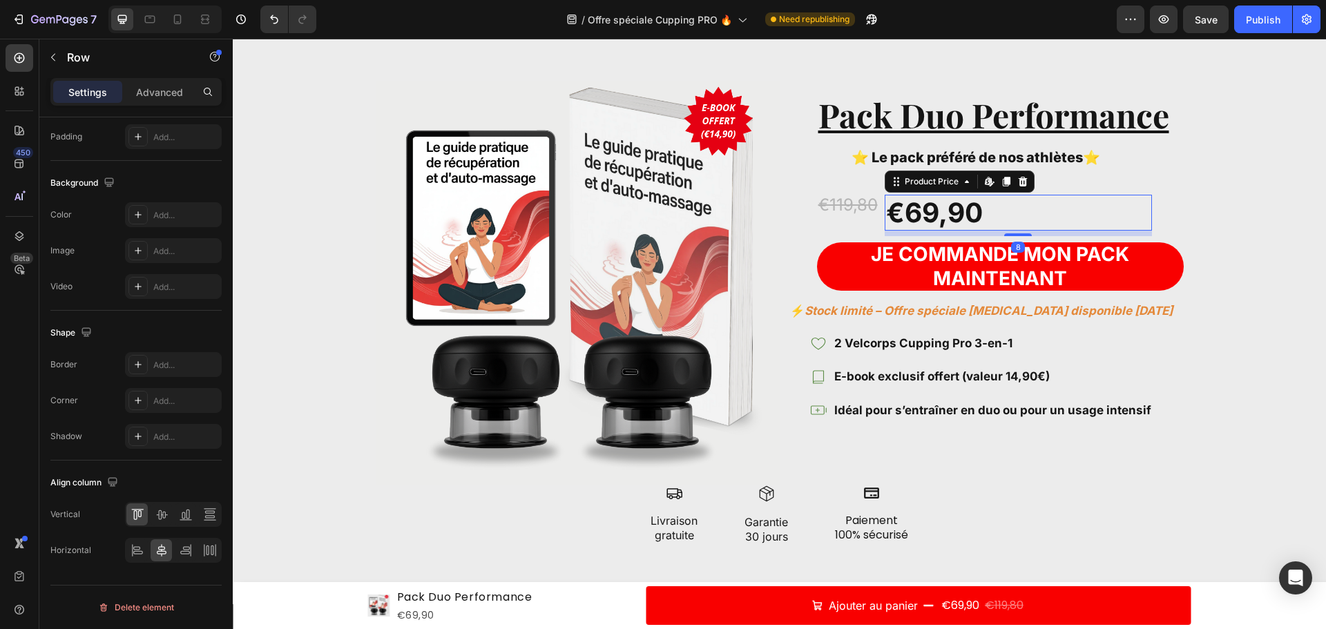
click at [989, 208] on div "€69,90" at bounding box center [1017, 213] width 266 height 37
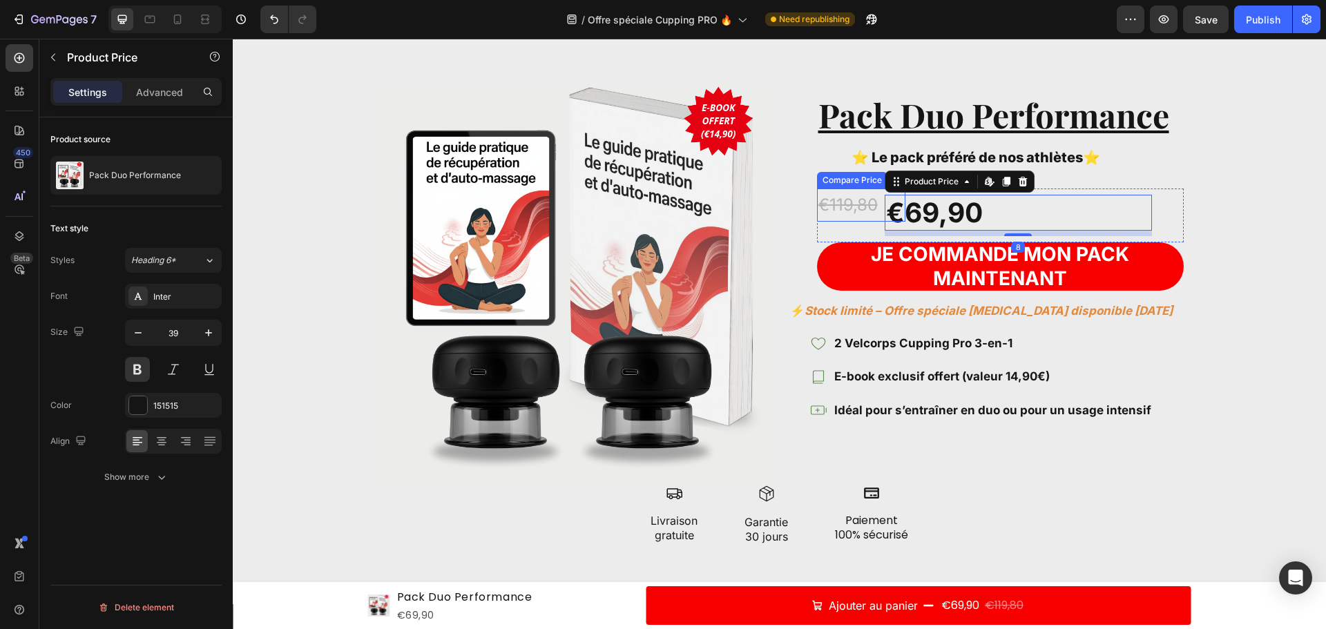
click at [841, 227] on div "€119,80 Compare Price Compare Price" at bounding box center [861, 214] width 89 height 53
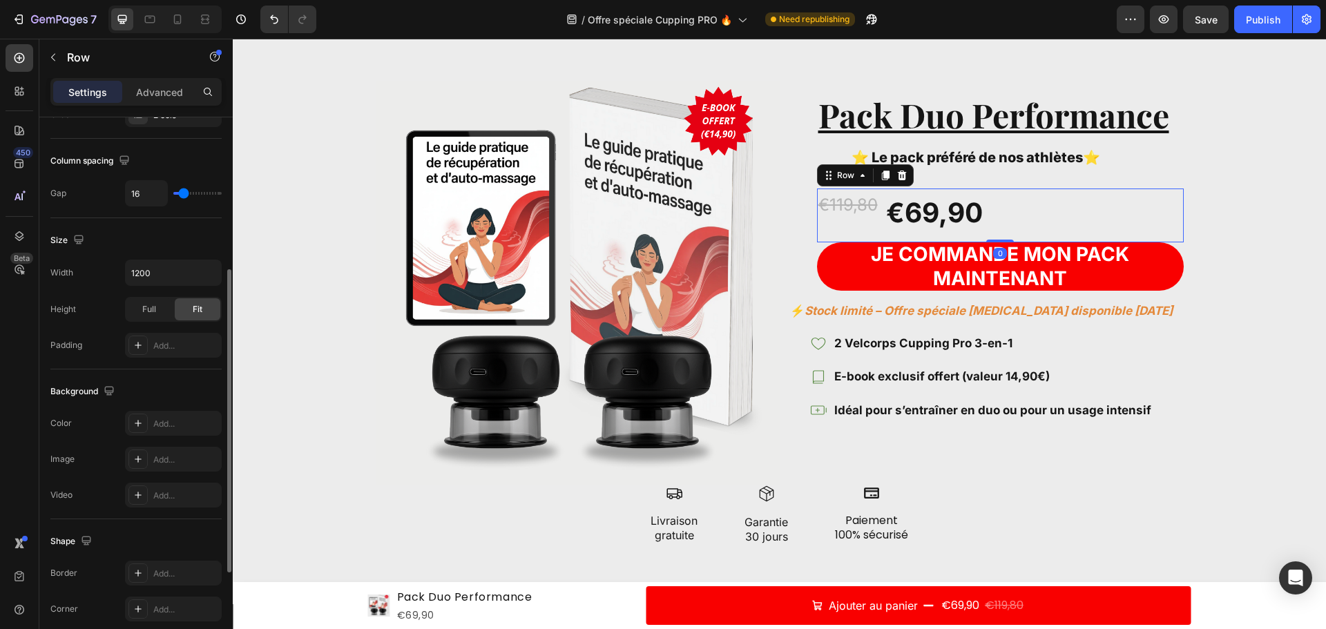
scroll to position [449, 0]
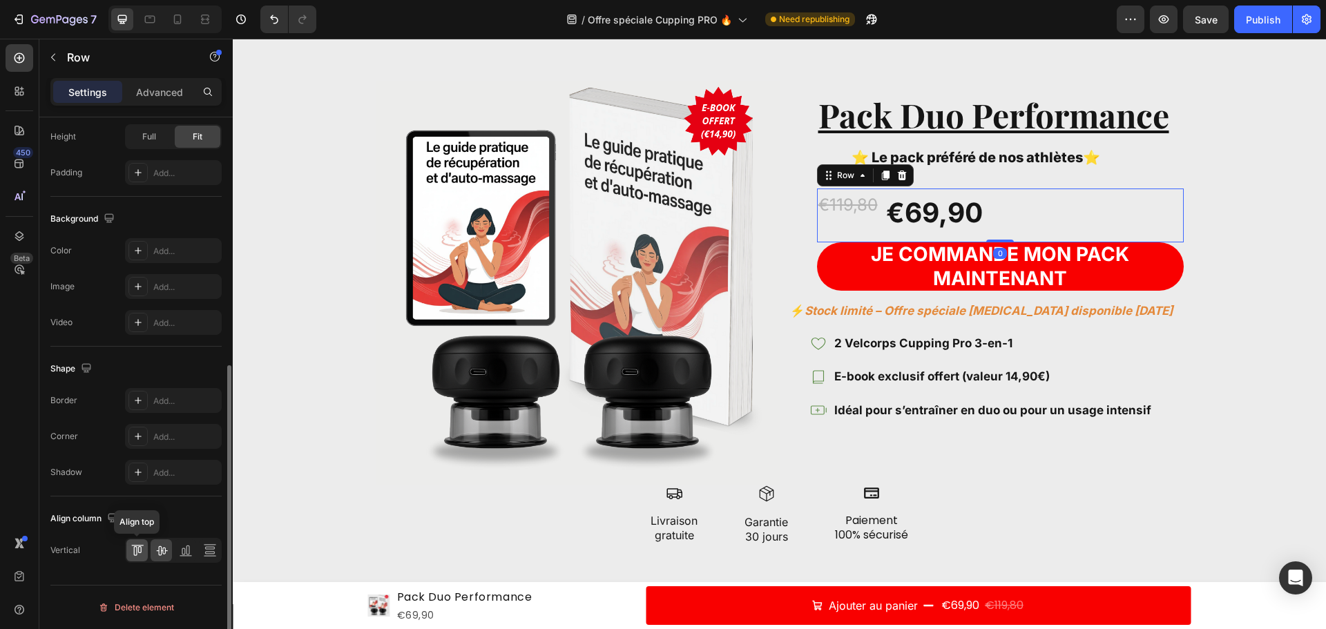
click at [137, 548] on icon at bounding box center [137, 550] width 14 height 14
click at [155, 551] on icon at bounding box center [162, 550] width 14 height 14
click at [1062, 188] on div "€69,90 Product Price Product Price" at bounding box center [1049, 214] width 266 height 53
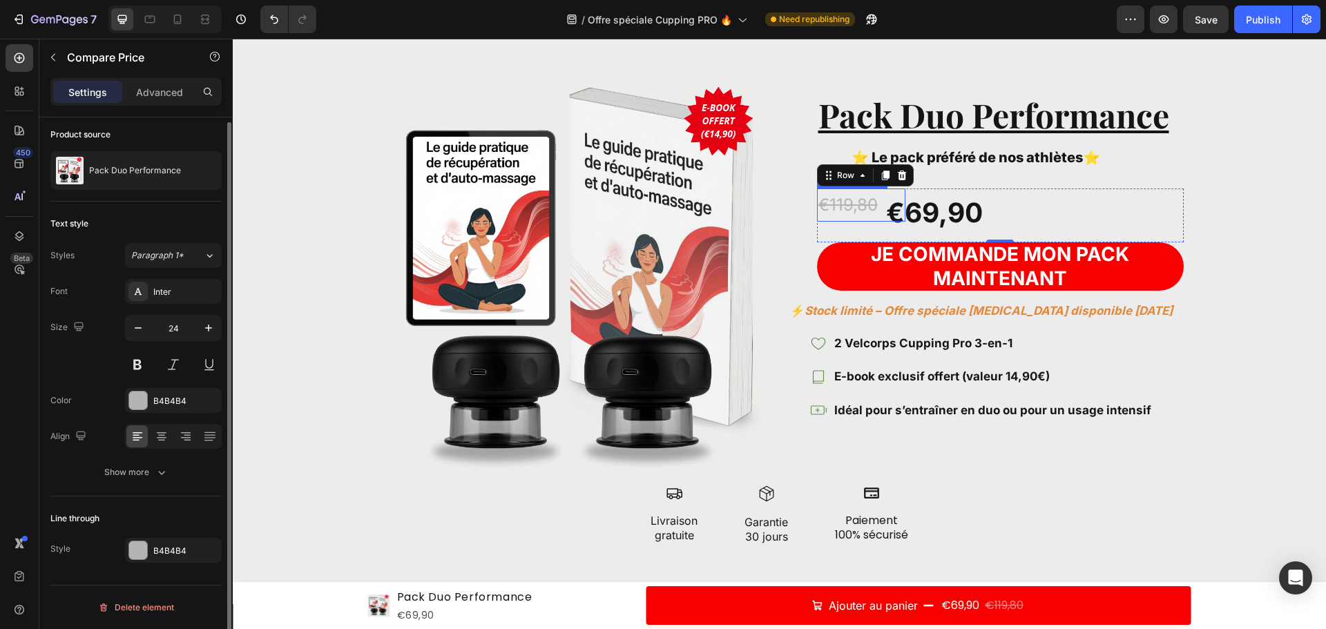
click at [869, 204] on div "€119,80" at bounding box center [861, 204] width 89 height 32
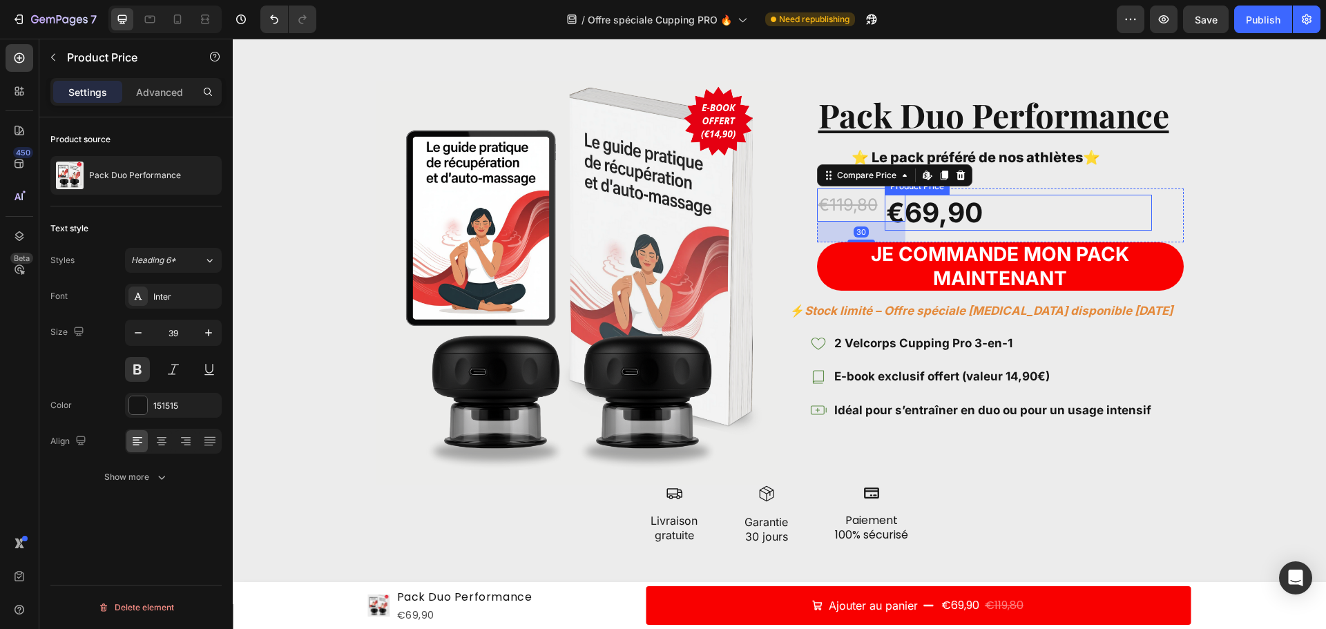
click at [904, 209] on div "€69,90" at bounding box center [1017, 213] width 266 height 37
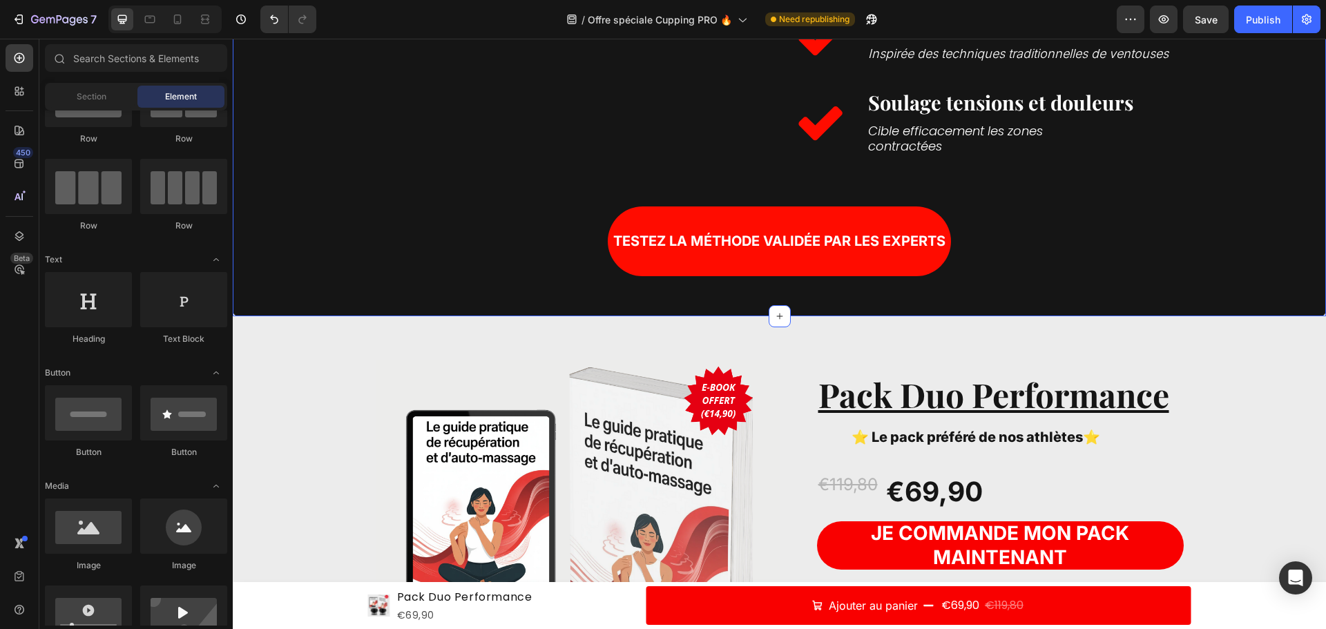
scroll to position [2215, 0]
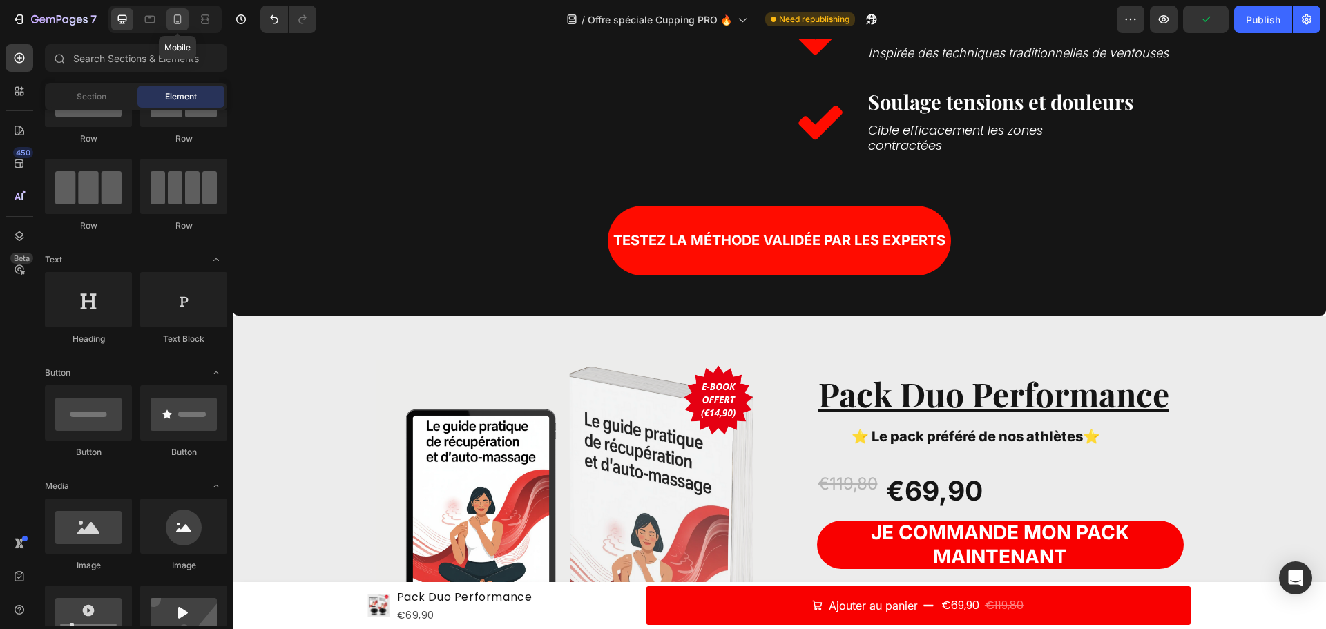
click at [182, 19] on icon at bounding box center [178, 19] width 14 height 14
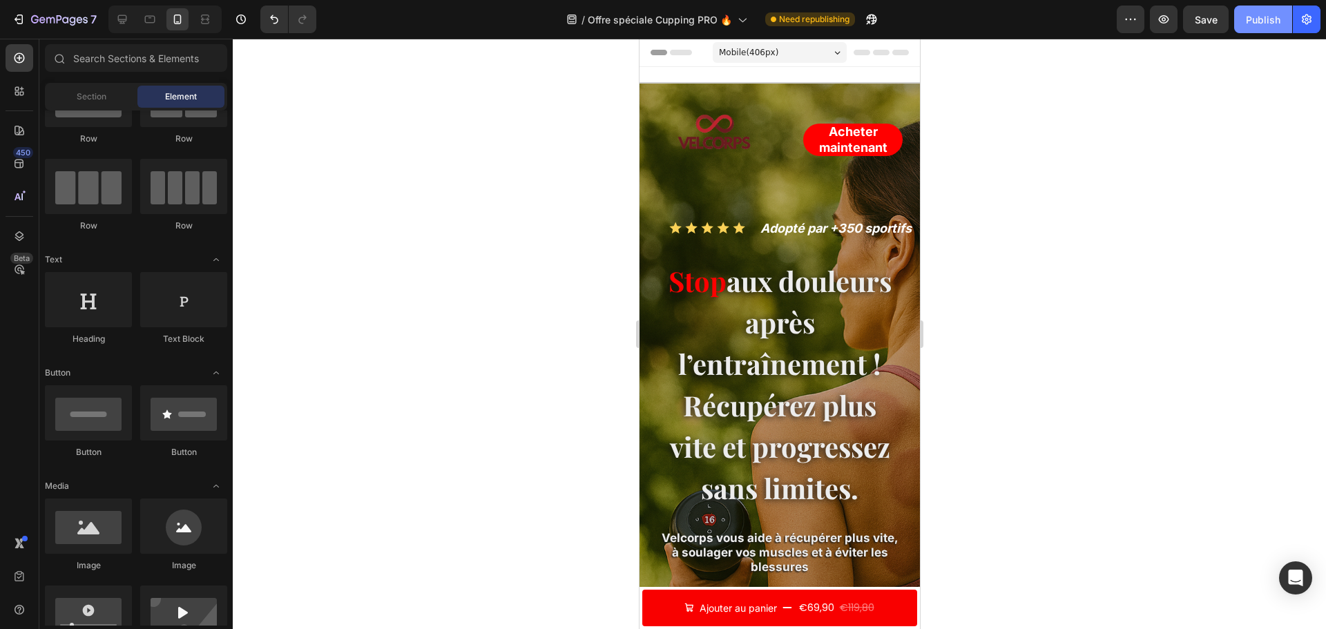
click at [1268, 13] on div "Publish" at bounding box center [1262, 19] width 35 height 14
